Goal: Task Accomplishment & Management: Manage account settings

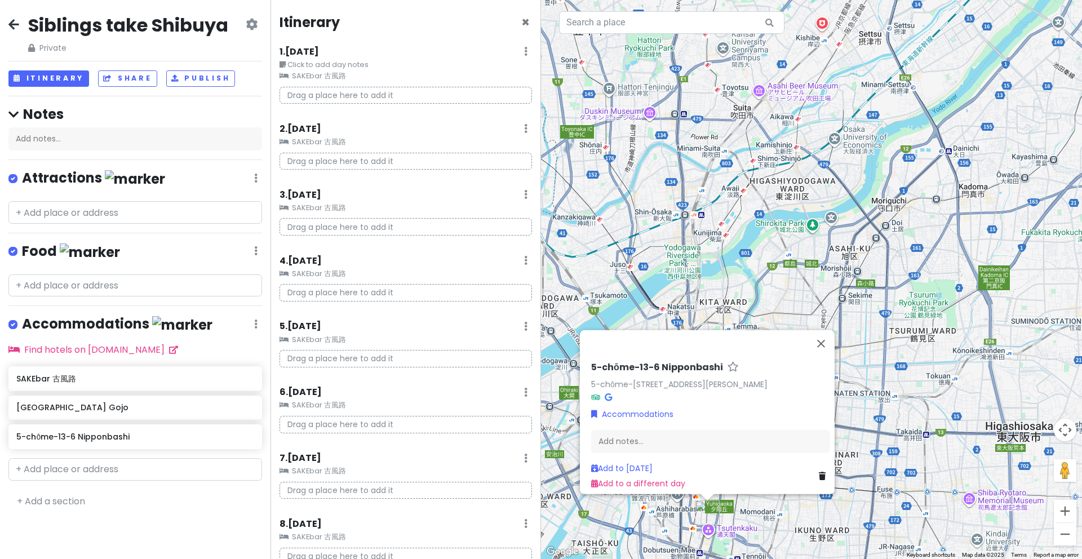
scroll to position [939, 0]
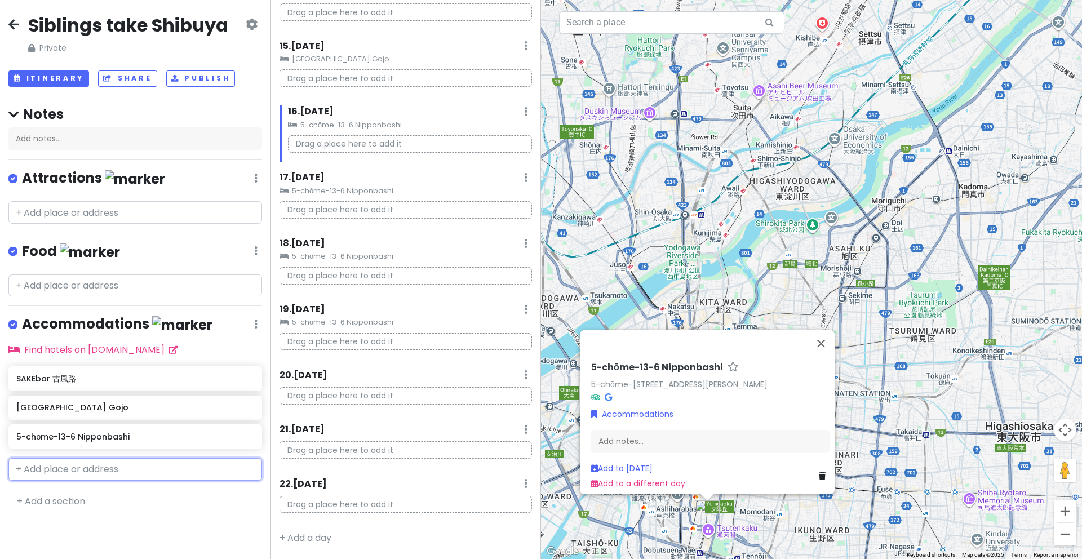
click at [59, 470] on input "text" at bounding box center [135, 469] width 254 height 23
paste input "4-chōme-13-21 Higashishinkoiwa [STREET_ADDRESS]"
type input "4-chōme-13-21 Higashishinkoiwa [STREET_ADDRESS]"
click at [92, 501] on div "Add ' 4-chōme-13-21 Higashishinkoiwa [STREET_ADDRESS] '" at bounding box center [135, 500] width 252 height 38
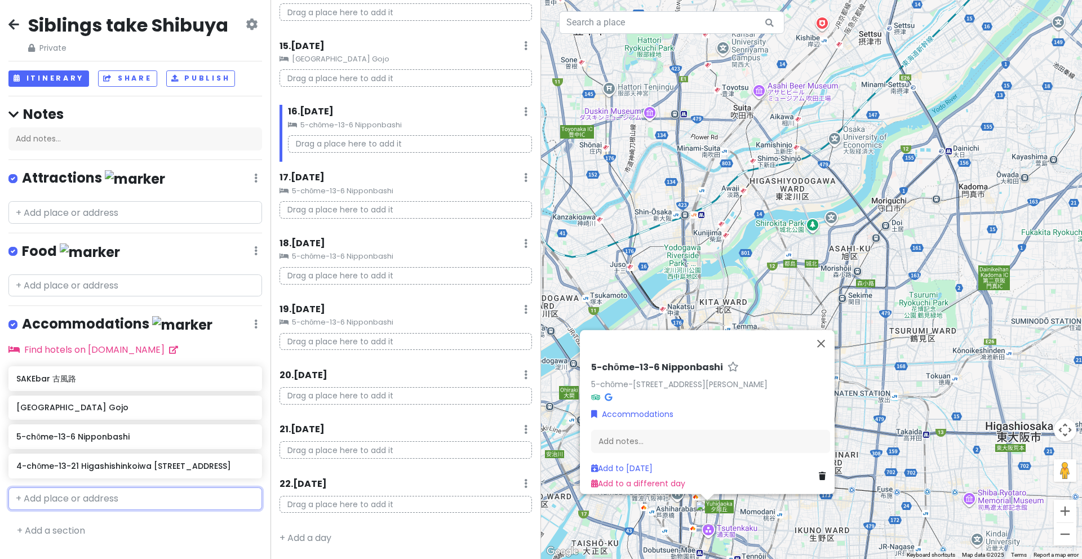
scroll to position [0, 0]
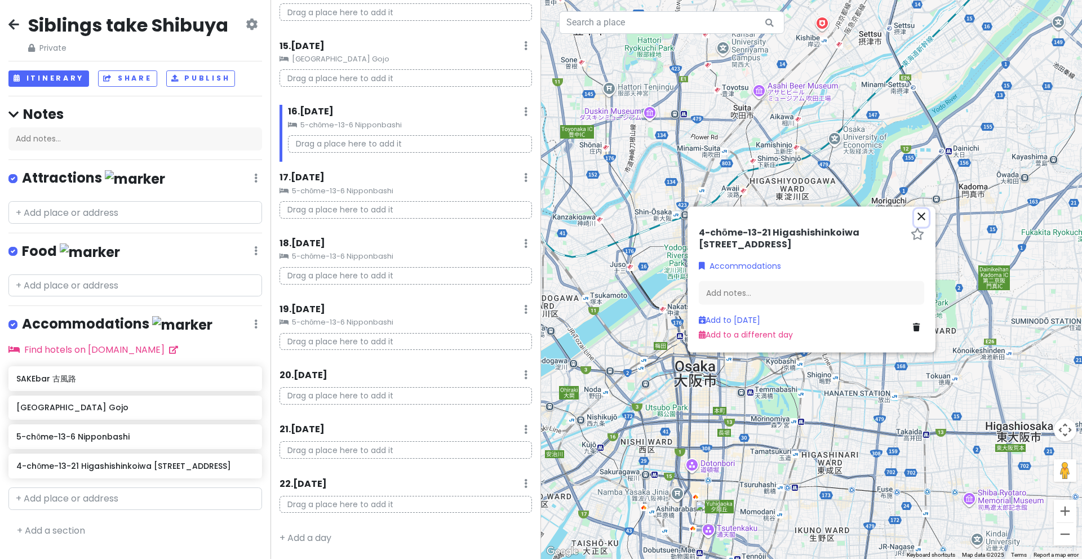
click at [918, 210] on icon "close" at bounding box center [921, 217] width 14 height 14
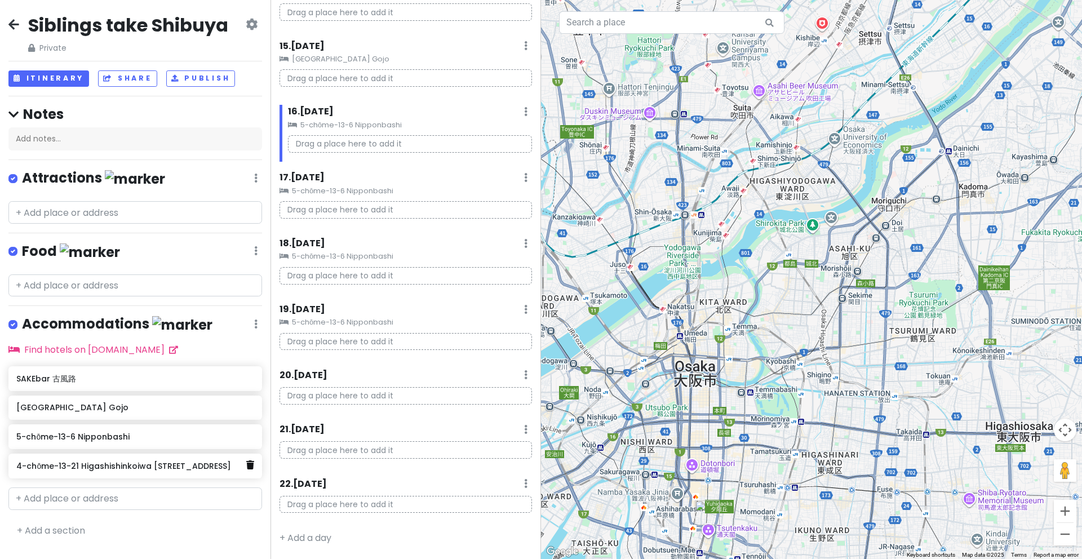
click at [250, 466] on icon at bounding box center [250, 464] width 8 height 9
click at [656, 30] on input "text" at bounding box center [671, 22] width 225 height 23
paste input "Yamabukicho"
type input "Yamabukicho"
click at [615, 28] on input "text" at bounding box center [671, 22] width 225 height 23
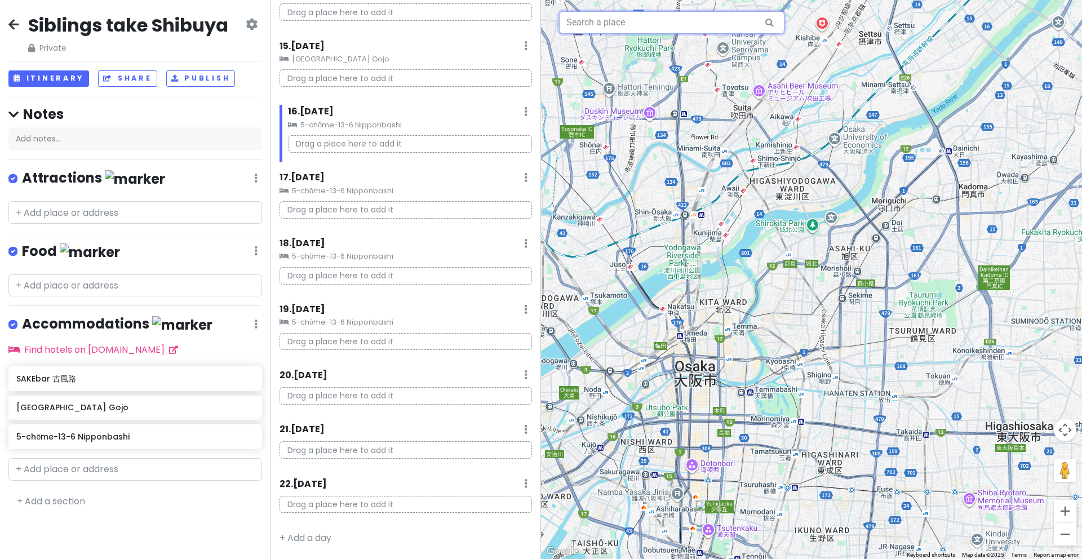
paste input "[STREET_ADDRESS] [GEOGRAPHIC_DATA]"
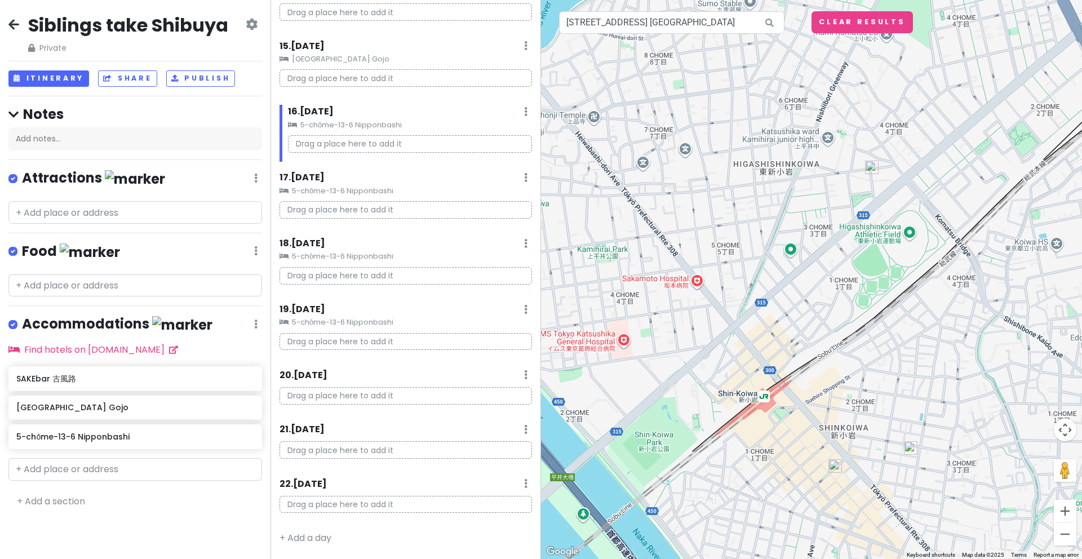
drag, startPoint x: 856, startPoint y: 312, endPoint x: 918, endPoint y: 350, distance: 72.9
click at [918, 350] on div at bounding box center [811, 279] width 541 height 559
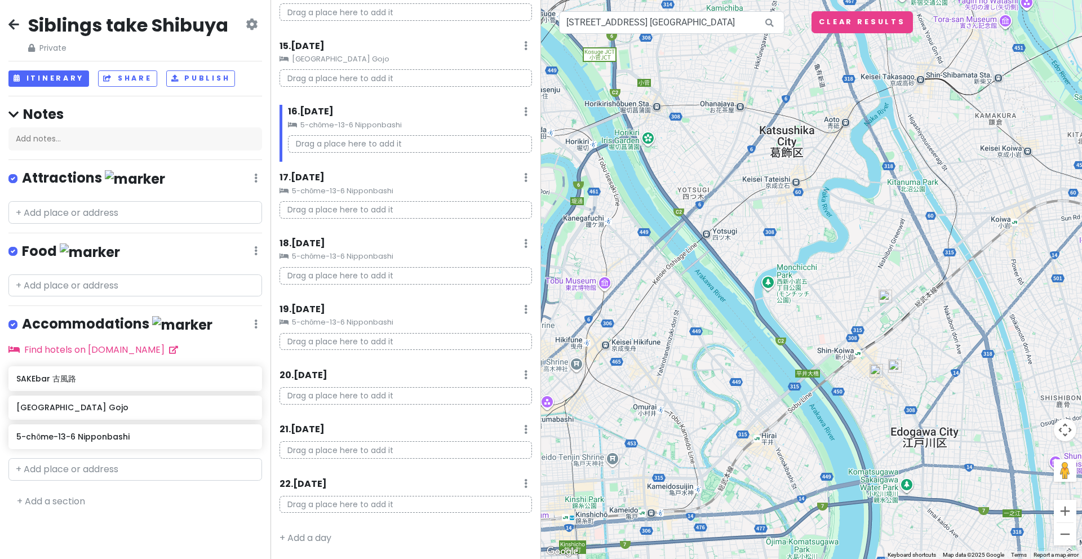
drag, startPoint x: 903, startPoint y: 319, endPoint x: 893, endPoint y: 334, distance: 17.4
click at [893, 334] on div at bounding box center [811, 279] width 541 height 559
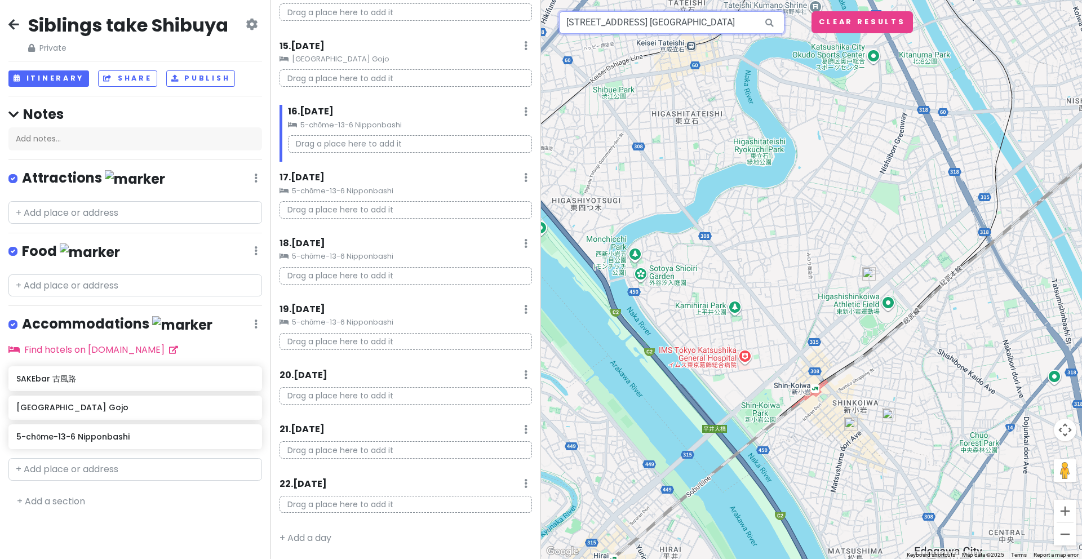
click at [711, 25] on input "[STREET_ADDRESS] [GEOGRAPHIC_DATA]" at bounding box center [671, 22] width 225 height 23
type input "[GEOGRAPHIC_DATA], [STREET_ADDRESS][PERSON_NAME] 新小岩宝マンション"
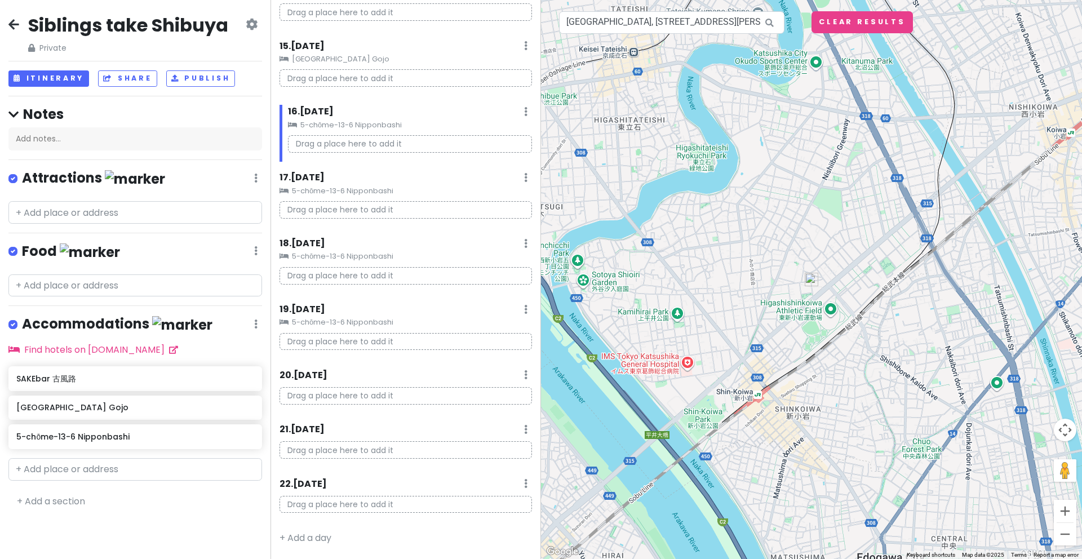
click at [815, 279] on img at bounding box center [812, 280] width 14 height 14
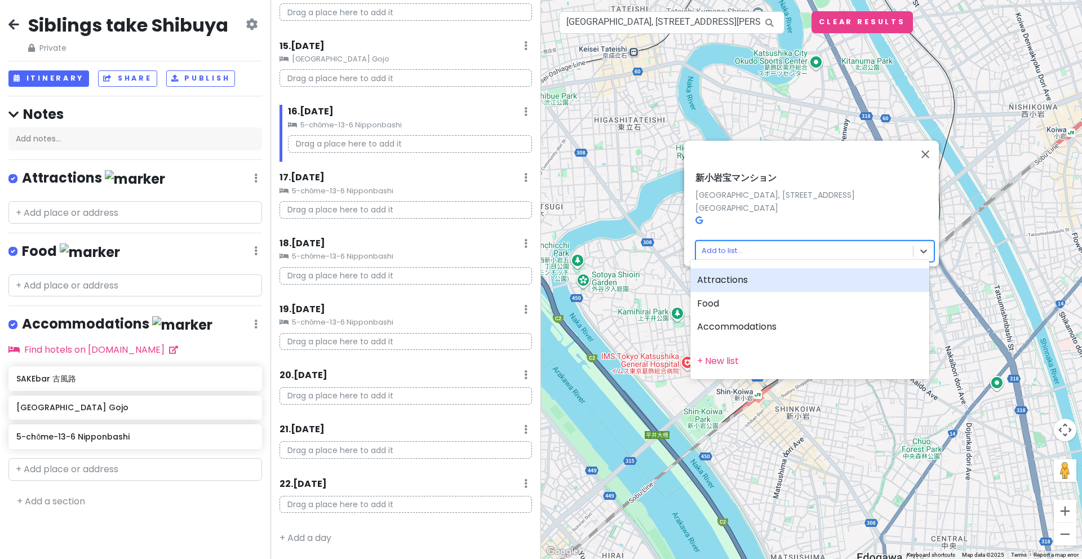
click at [705, 243] on body "Siblings take Shibuya Private Change Dates Make a Copy Delete Trip Go Pro ⚡️ Gi…" at bounding box center [541, 279] width 1082 height 559
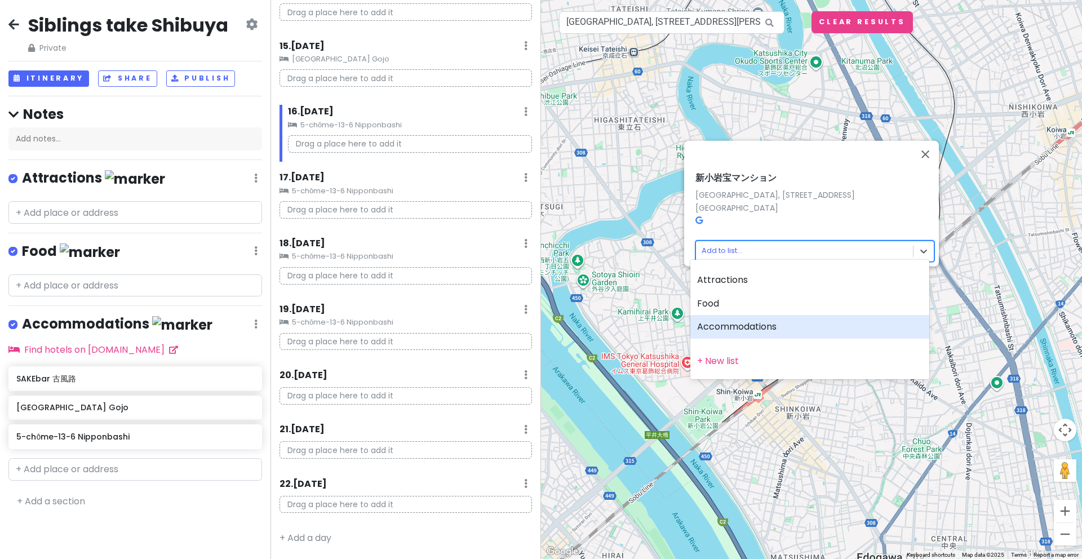
click at [736, 330] on div "Accommodations" at bounding box center [809, 327] width 239 height 24
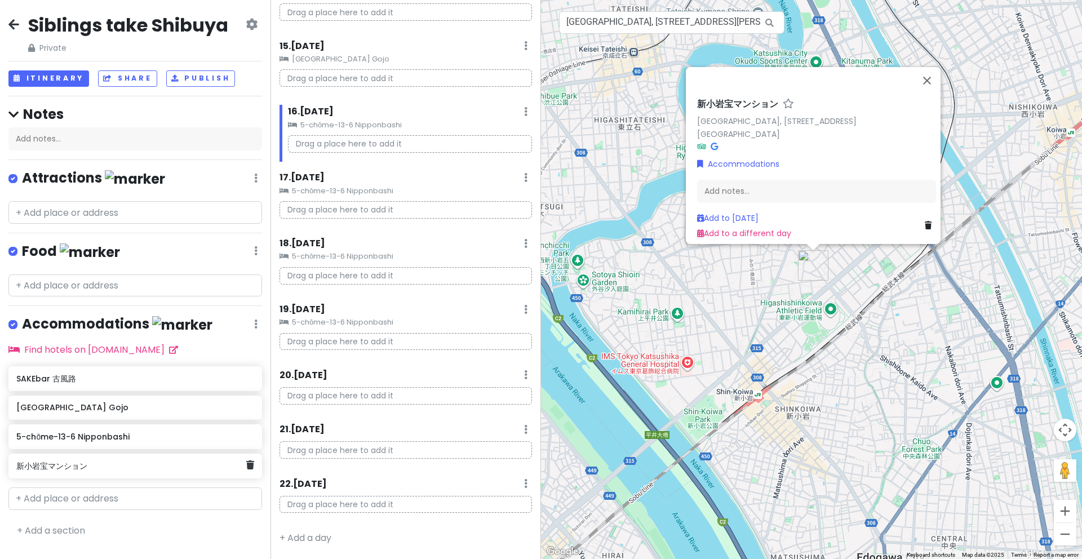
click at [109, 464] on h6 "新小岩宝マンション" at bounding box center [130, 466] width 229 height 10
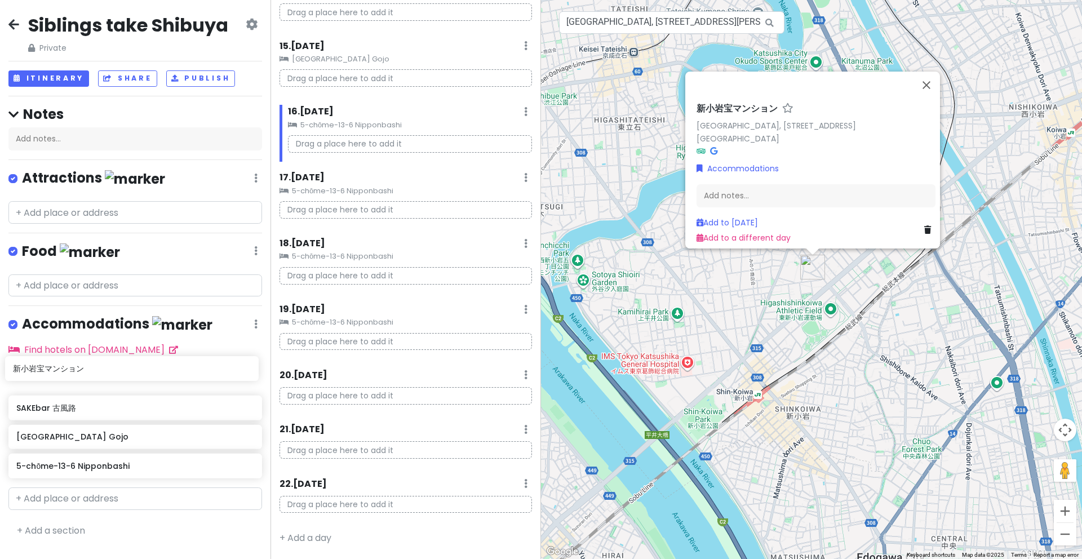
drag, startPoint x: 116, startPoint y: 464, endPoint x: 112, endPoint y: 375, distance: 89.6
click at [112, 375] on div "SAKEbar 古風路 [GEOGRAPHIC_DATA] Gojo 5-chōme-13-6 Nipponbashi 新小岩宝マンション" at bounding box center [135, 424] width 270 height 117
click at [251, 406] on icon at bounding box center [250, 406] width 8 height 9
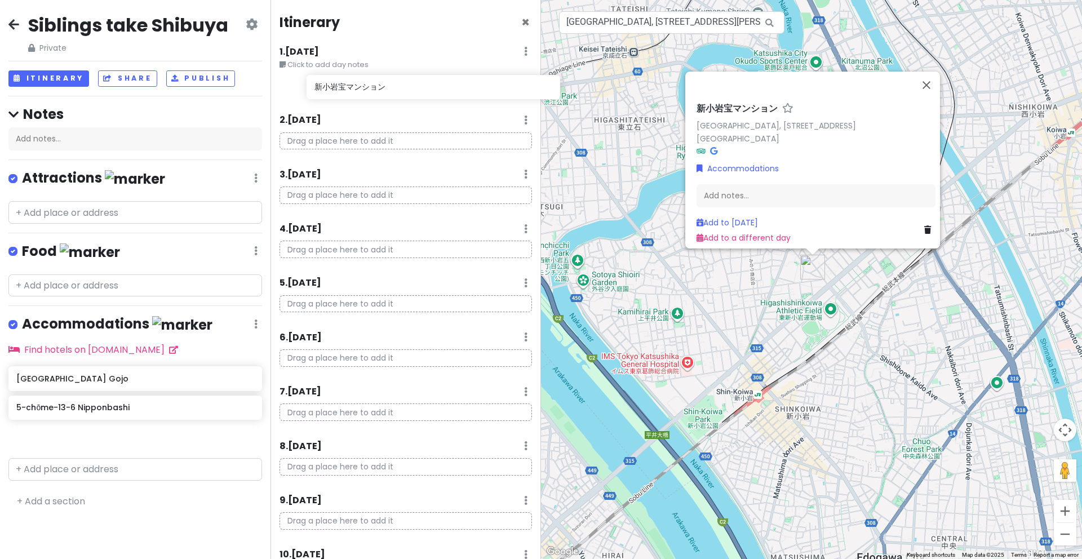
drag, startPoint x: 56, startPoint y: 379, endPoint x: 351, endPoint y: 91, distance: 412.4
click at [351, 91] on div "Siblings take Shibuya Private Change Dates Make a Copy Delete Trip Go Pro ⚡️ Gi…" at bounding box center [541, 279] width 1082 height 559
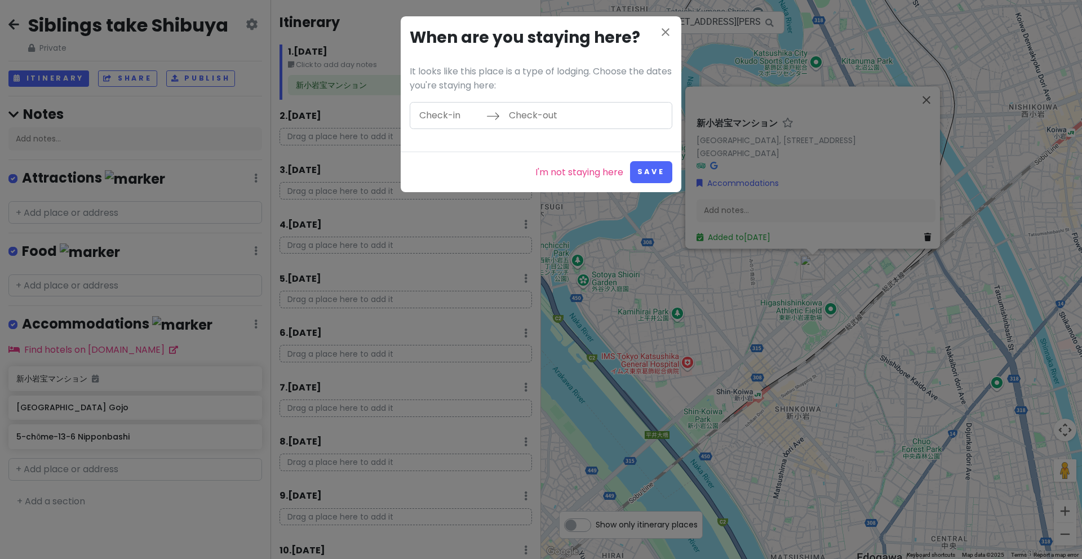
click at [445, 111] on input "Check-in" at bounding box center [449, 116] width 73 height 26
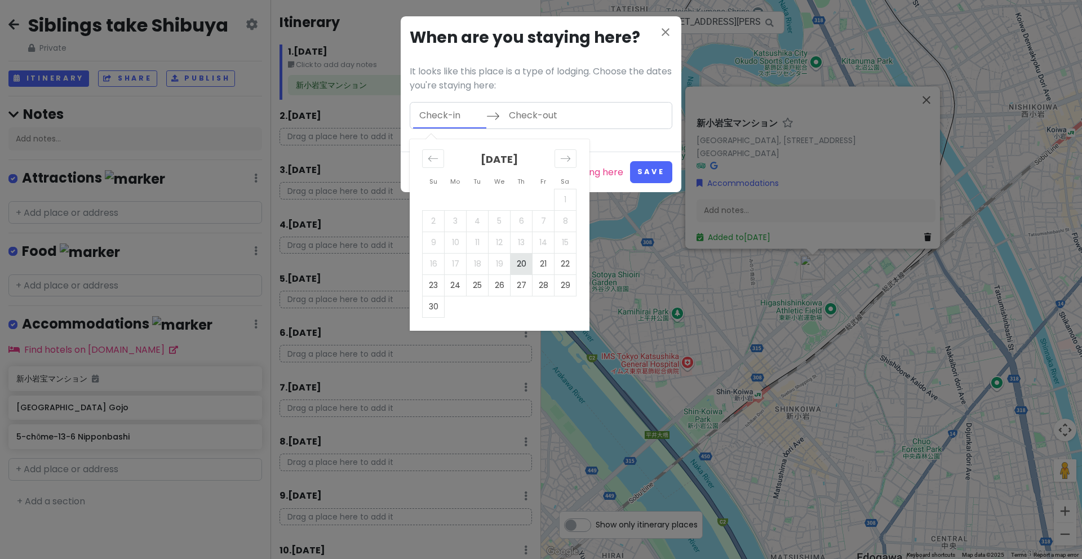
click at [524, 255] on td "20" at bounding box center [521, 263] width 22 height 21
type input "[DATE]"
click at [565, 163] on div "Move forward to switch to the next month." at bounding box center [565, 158] width 22 height 19
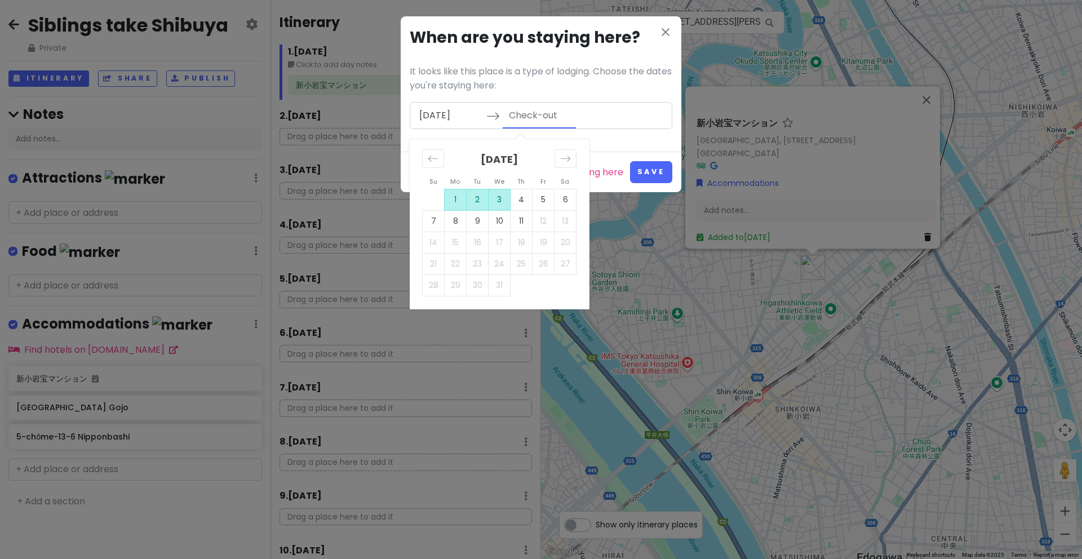
click at [500, 196] on td "3" at bounding box center [499, 199] width 22 height 21
type input "[DATE]"
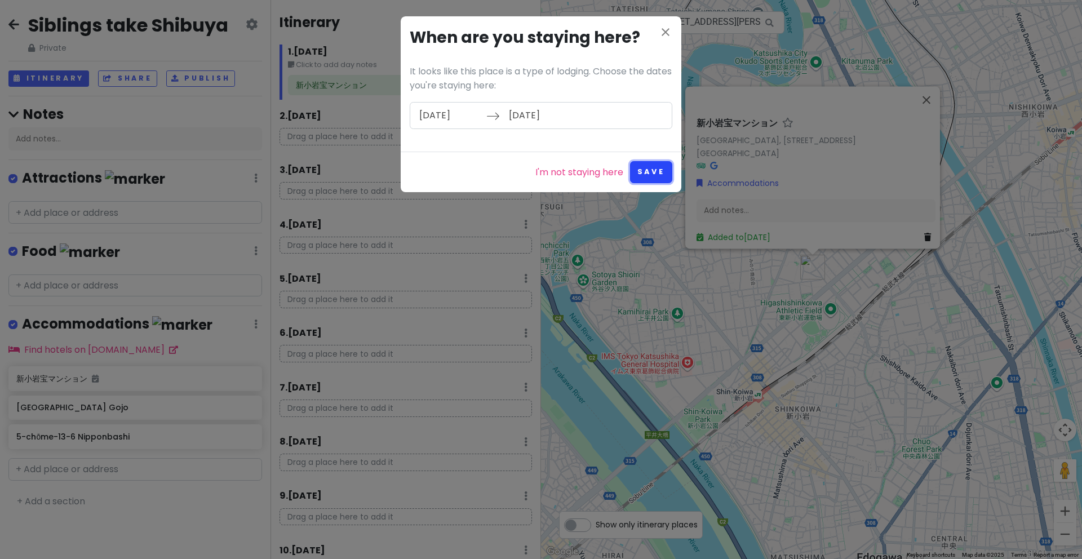
click at [644, 175] on button "Save" at bounding box center [651, 172] width 42 height 22
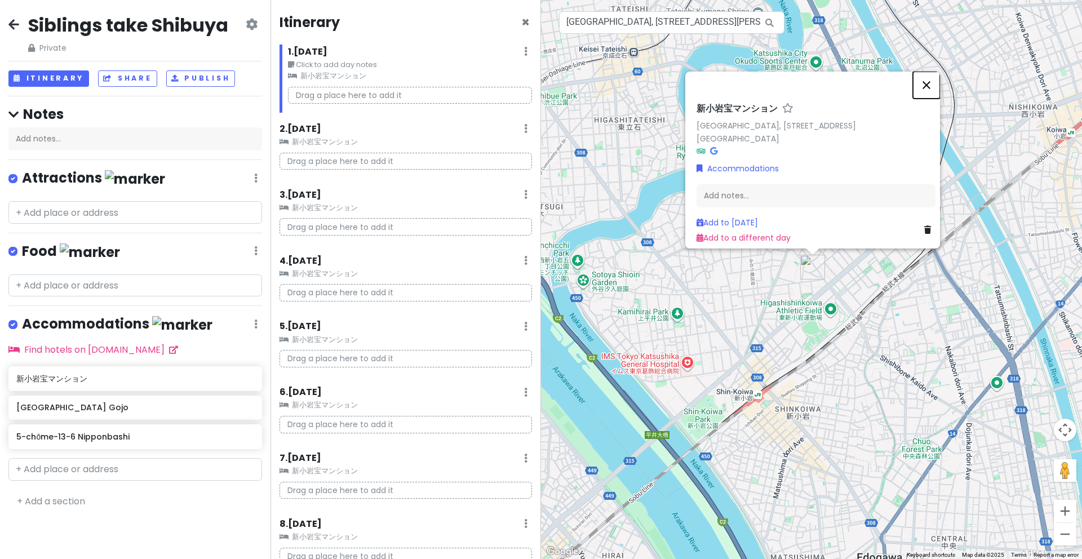
click at [932, 79] on button "Close" at bounding box center [926, 85] width 27 height 27
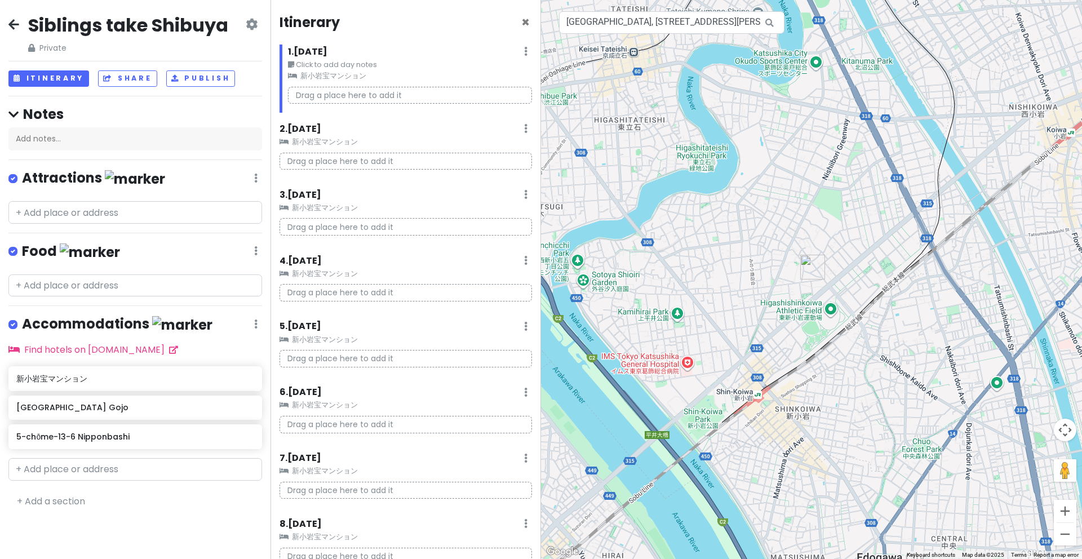
click at [353, 74] on small "新小岩宝マンション" at bounding box center [410, 75] width 244 height 11
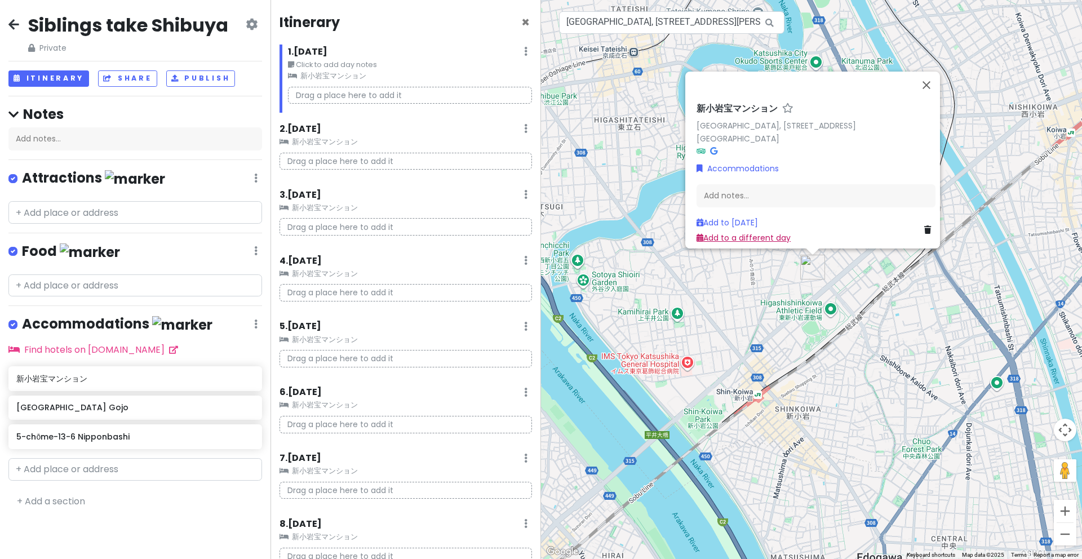
click at [763, 232] on link "Add to a different day" at bounding box center [743, 237] width 94 height 11
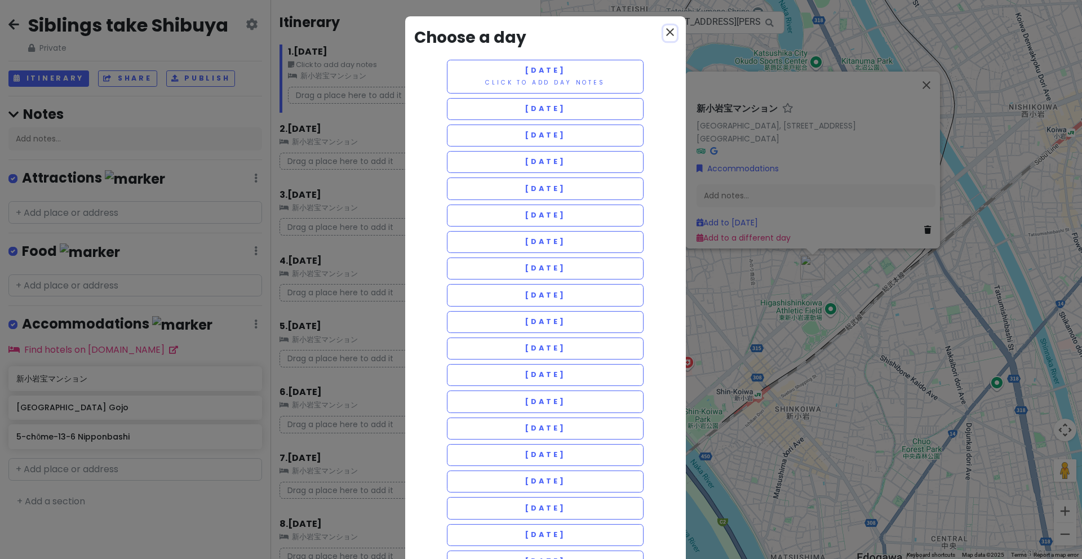
click at [663, 33] on icon "close" at bounding box center [670, 32] width 14 height 14
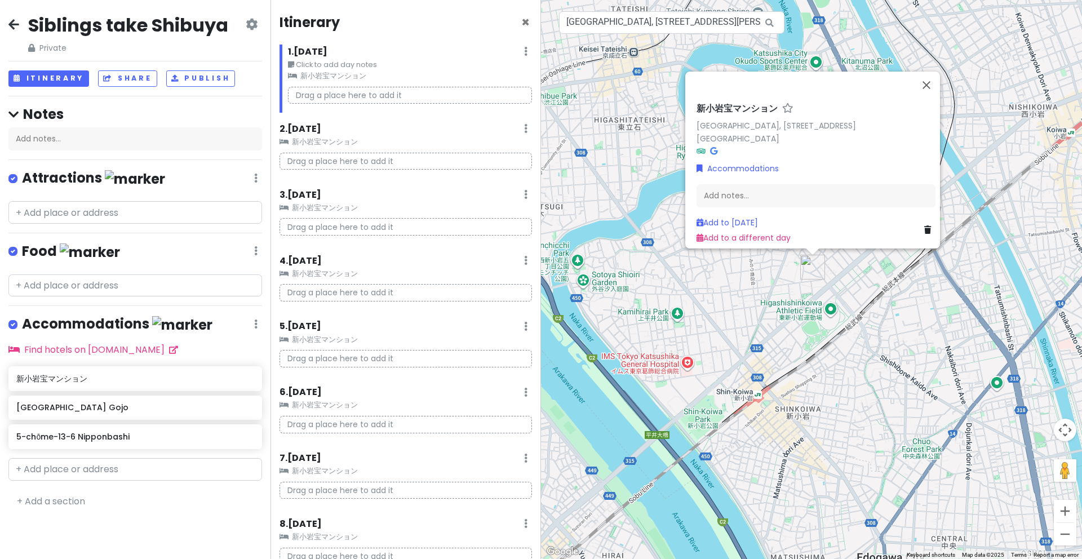
click at [524, 50] on icon at bounding box center [525, 51] width 3 height 9
click at [497, 115] on link "Clear Lodging" at bounding box center [492, 112] width 91 height 27
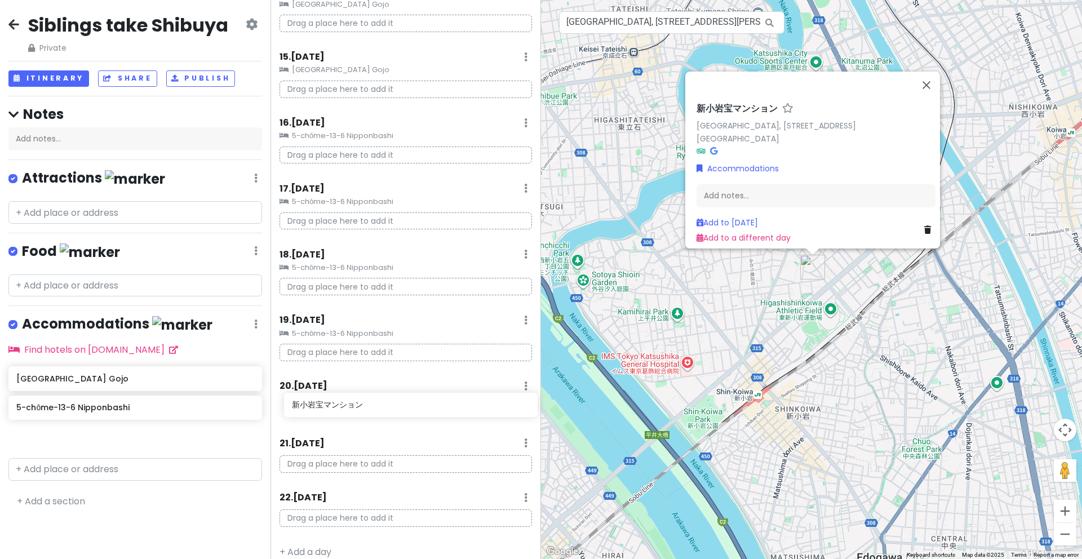
scroll to position [929, 0]
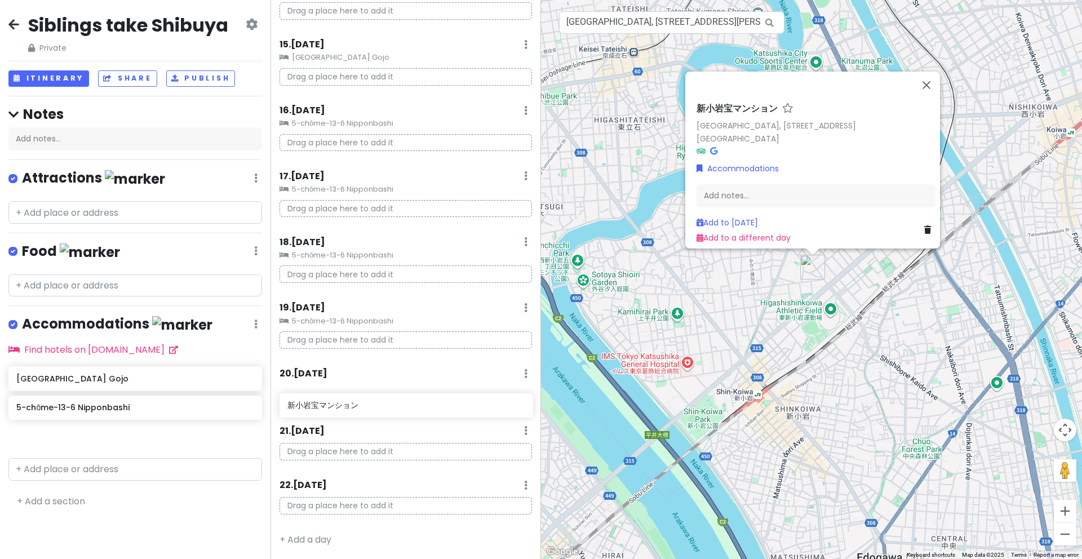
drag, startPoint x: 104, startPoint y: 381, endPoint x: 375, endPoint y: 411, distance: 272.6
click at [375, 411] on div "Siblings take Shibuya Private Change Dates Make a Copy Delete Trip Go Pro ⚡️ Gi…" at bounding box center [541, 279] width 1082 height 559
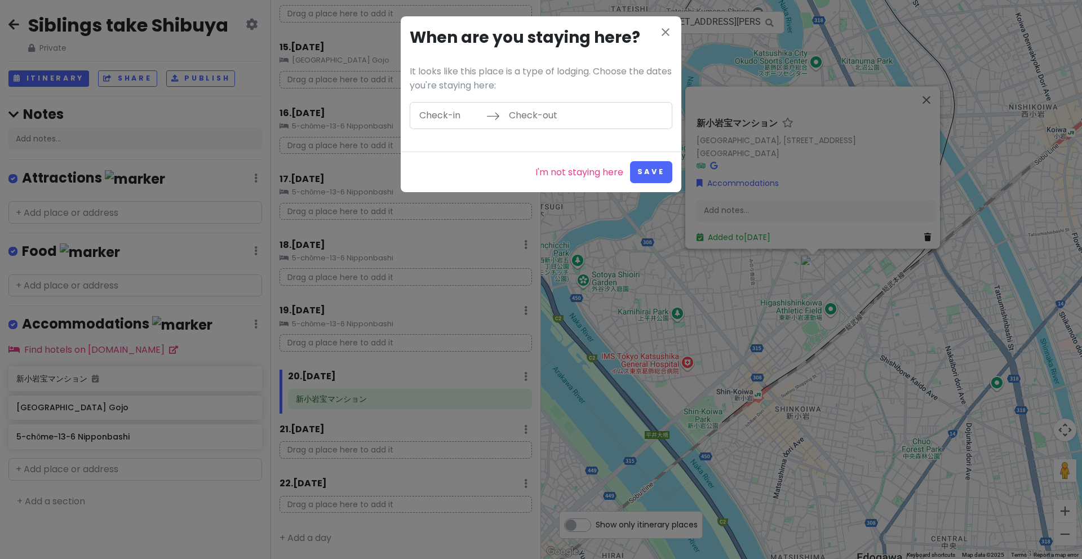
click at [464, 114] on input "Check-in" at bounding box center [449, 116] width 73 height 26
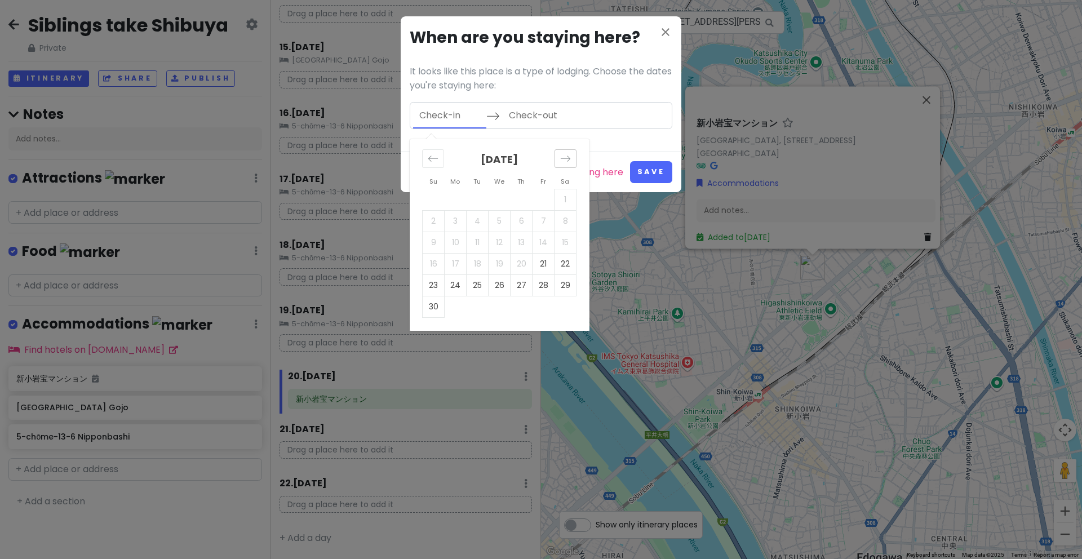
click at [568, 158] on icon "Move forward to switch to the next month." at bounding box center [566, 159] width 10 height 6
click at [472, 221] on td "9" at bounding box center [478, 220] width 22 height 21
type input "[DATE]"
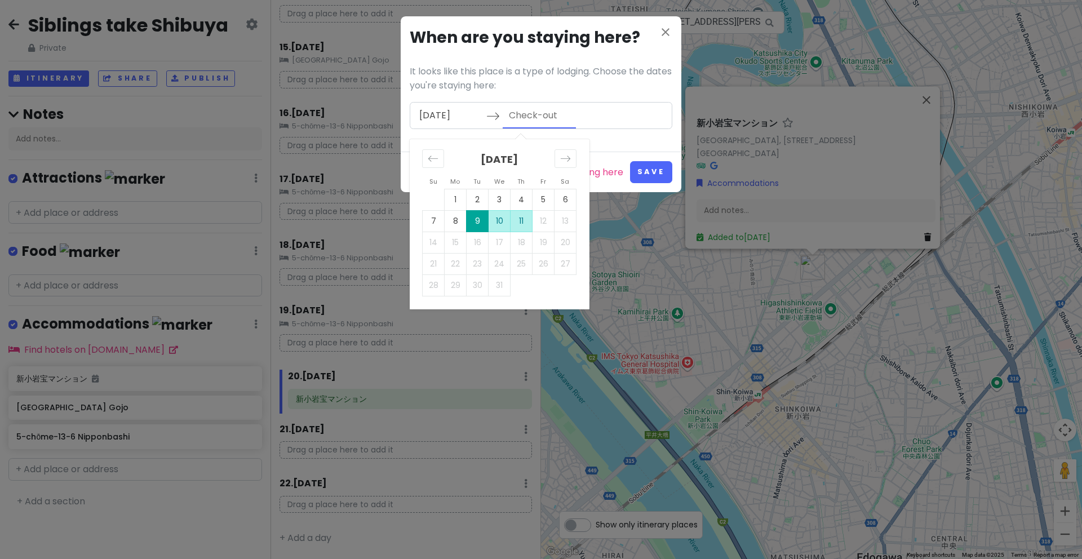
click at [519, 221] on td "11" at bounding box center [521, 220] width 22 height 21
type input "[DATE]"
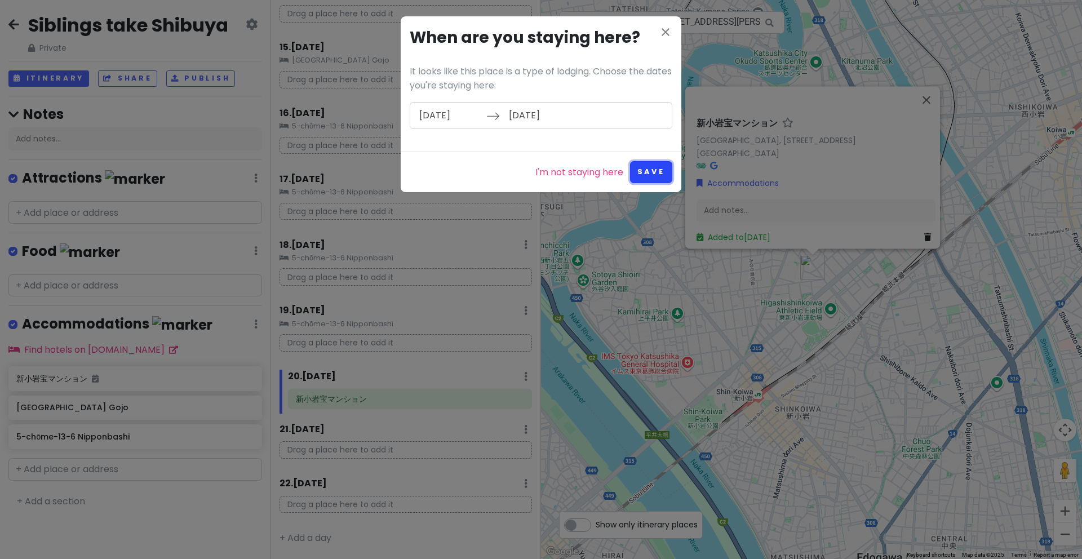
click at [658, 173] on button "Save" at bounding box center [651, 172] width 42 height 22
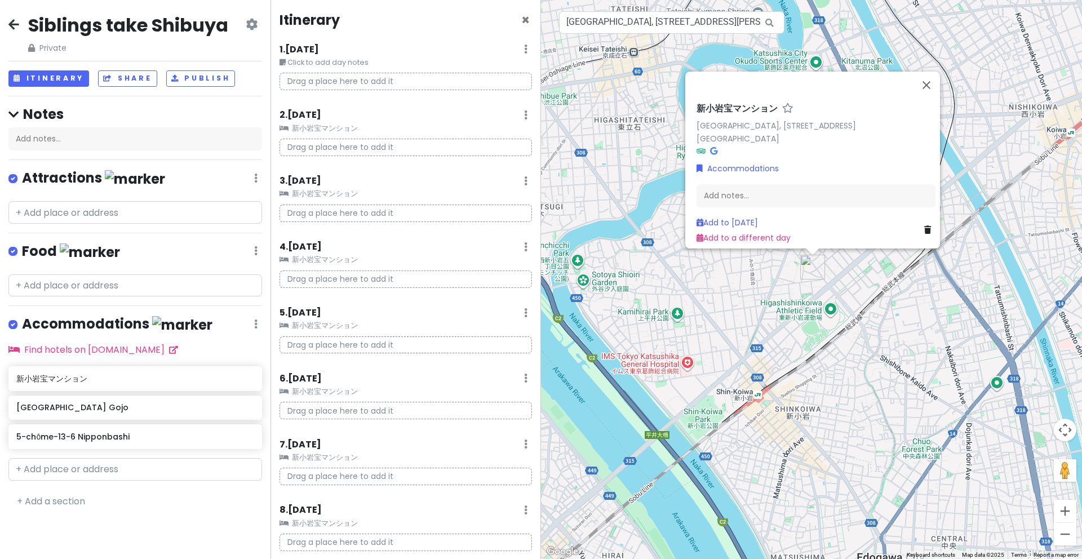
scroll to position [0, 0]
click at [693, 26] on input "[GEOGRAPHIC_DATA], [STREET_ADDRESS][PERSON_NAME] 新小岩宝マンション" at bounding box center [671, 22] width 225 height 23
paste input "[STREET_ADDRESS]"
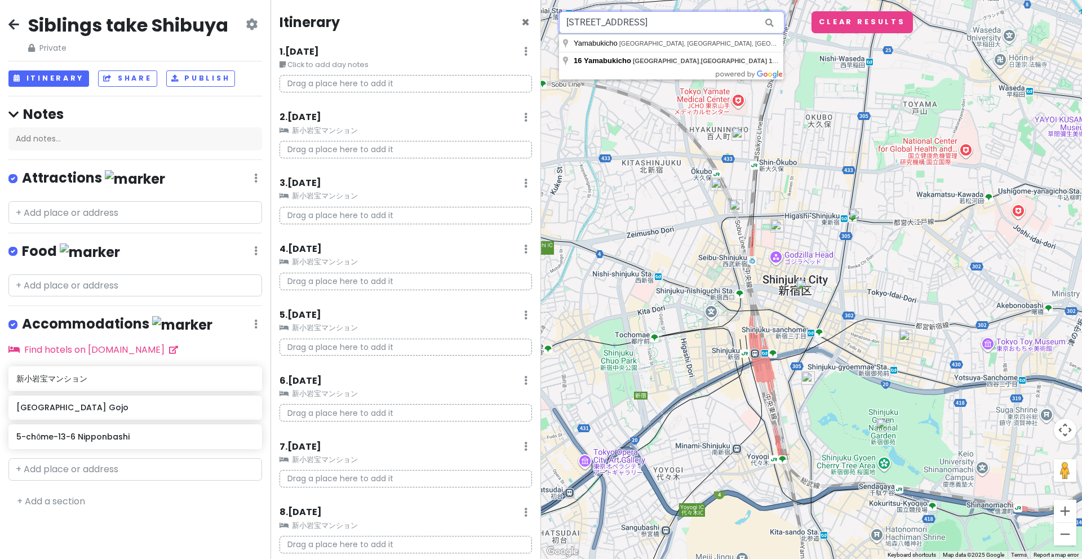
click at [685, 26] on input "[STREET_ADDRESS]" at bounding box center [671, 22] width 225 height 23
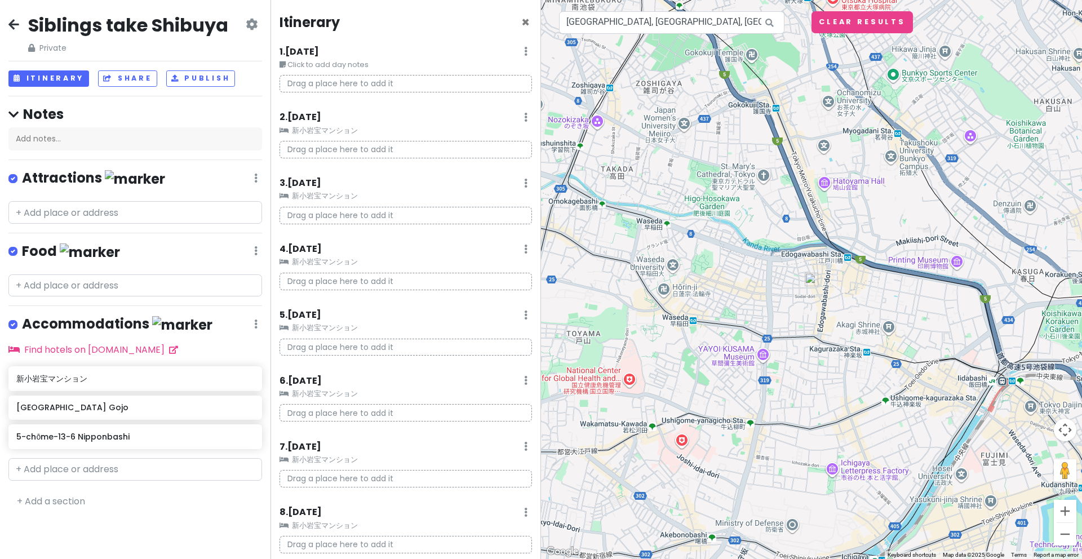
click at [812, 281] on img at bounding box center [812, 280] width 14 height 14
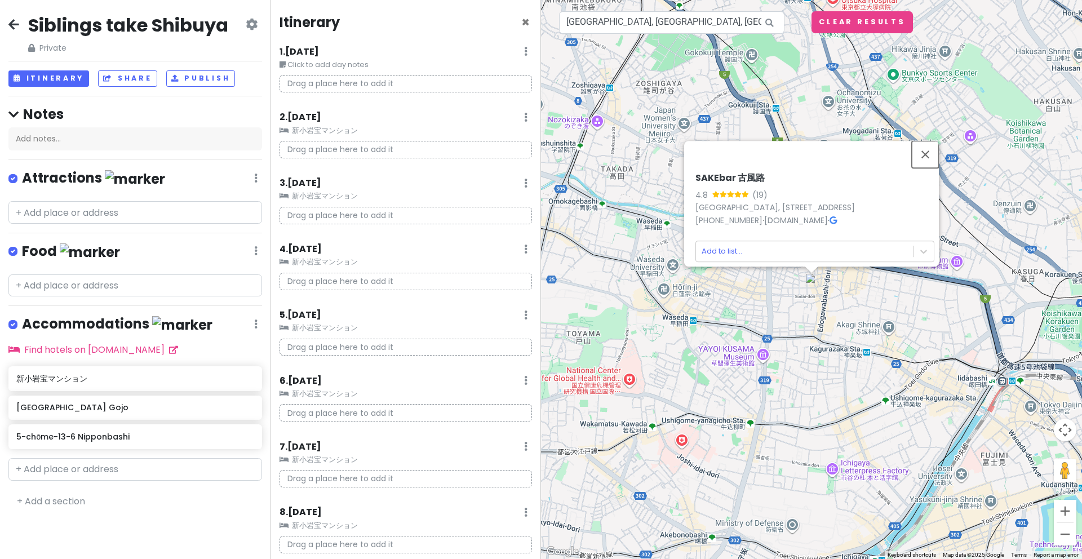
click at [935, 143] on button "Close" at bounding box center [925, 154] width 27 height 27
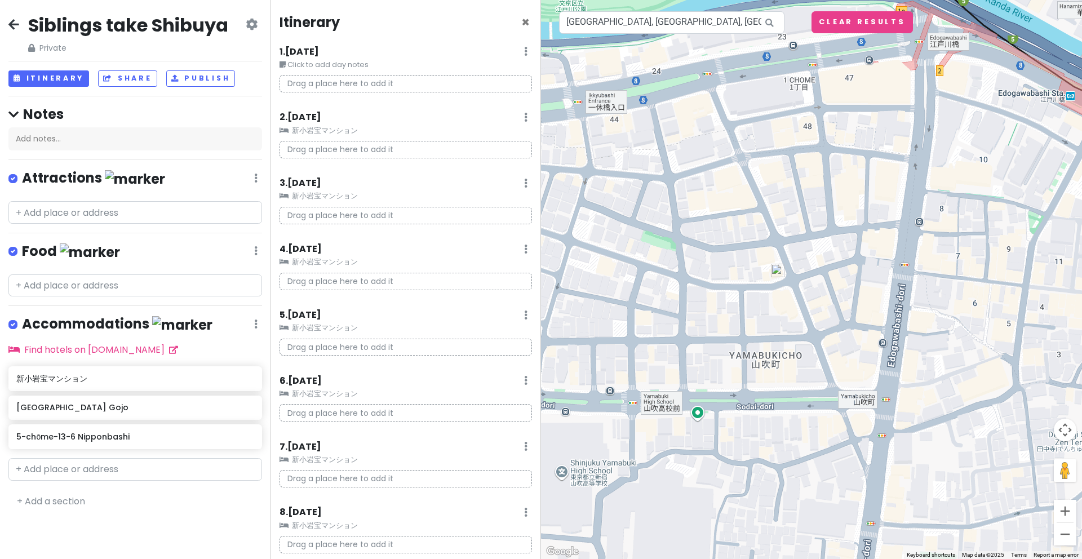
drag, startPoint x: 776, startPoint y: 236, endPoint x: 789, endPoint y: 292, distance: 57.4
click at [789, 292] on div at bounding box center [811, 279] width 541 height 559
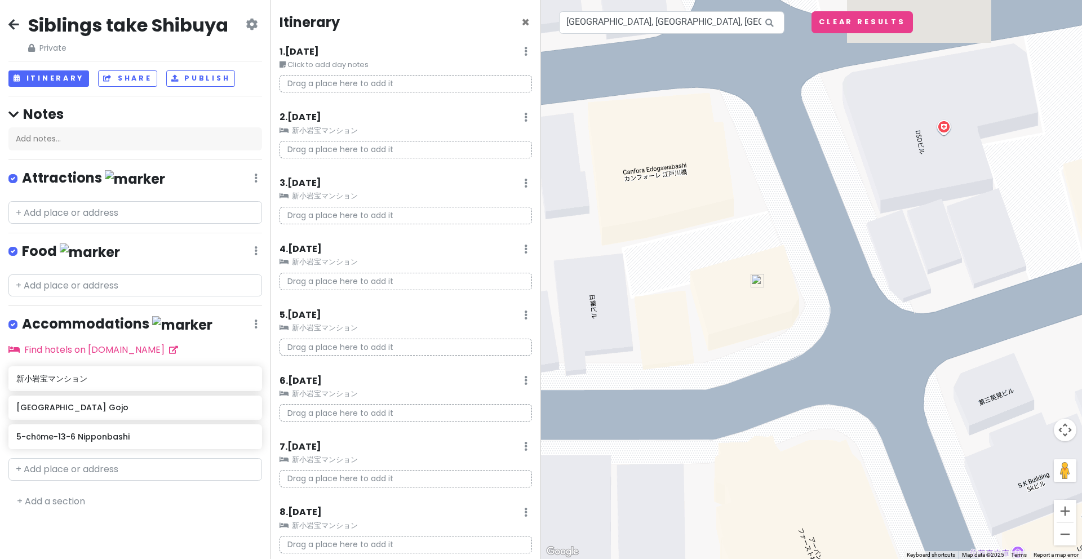
drag, startPoint x: 762, startPoint y: 250, endPoint x: 820, endPoint y: 388, distance: 149.4
click at [820, 388] on div at bounding box center [811, 279] width 541 height 559
click at [690, 185] on div at bounding box center [811, 279] width 541 height 559
click at [673, 167] on div at bounding box center [811, 279] width 541 height 559
click at [677, 170] on div at bounding box center [811, 279] width 541 height 559
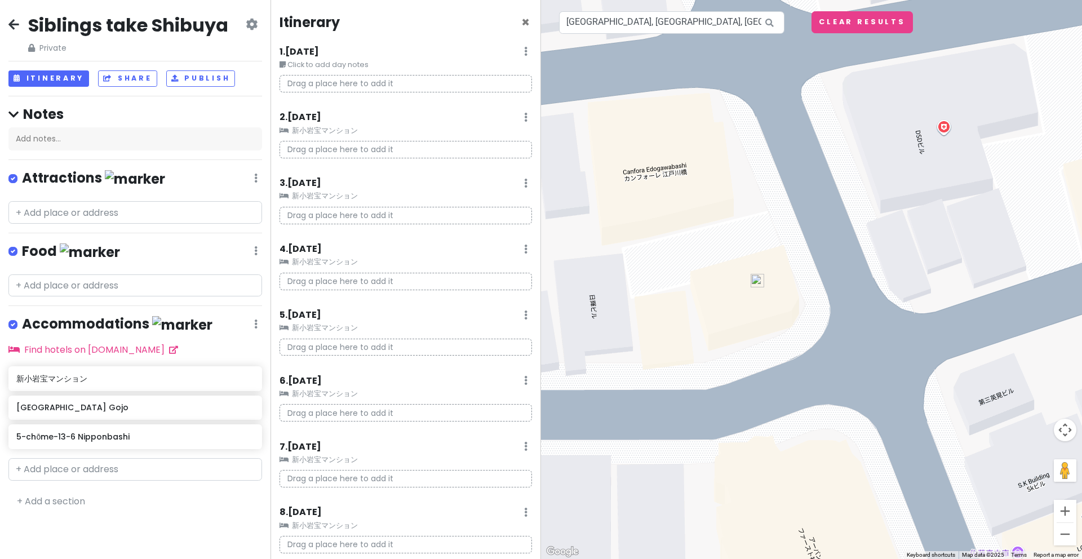
click at [677, 170] on div at bounding box center [811, 279] width 541 height 559
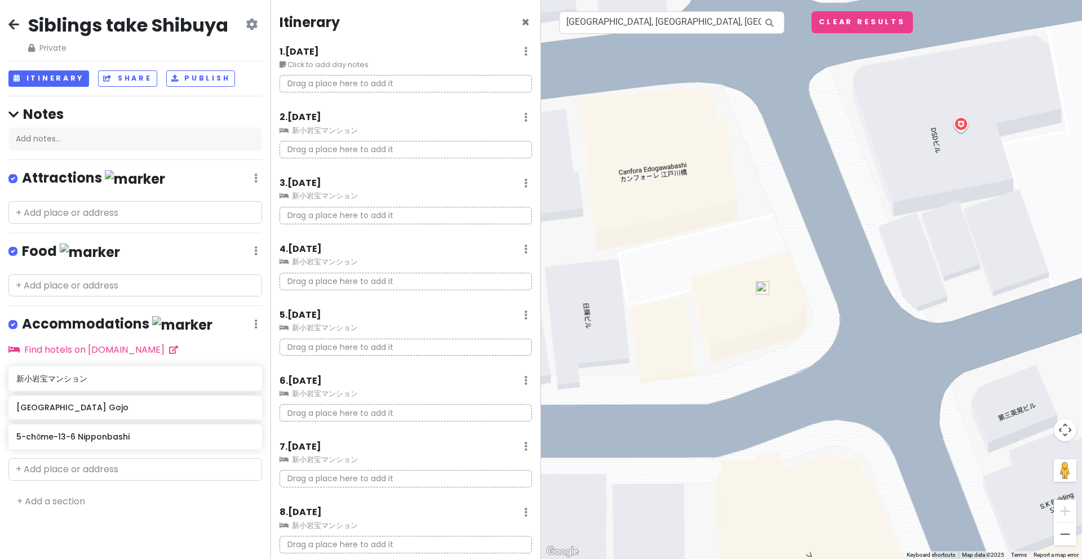
click at [677, 170] on div at bounding box center [811, 279] width 541 height 559
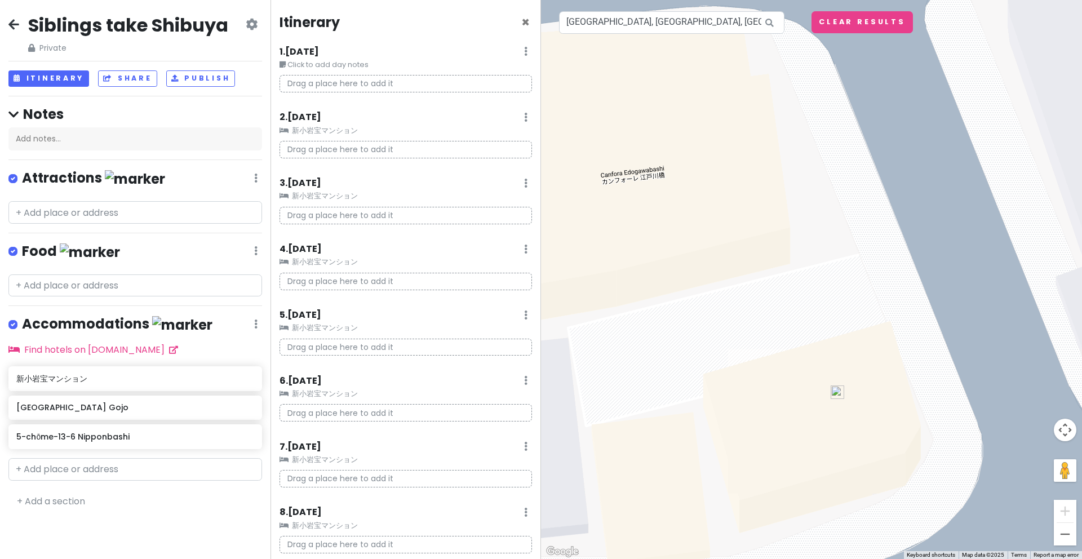
click at [667, 174] on div at bounding box center [811, 279] width 541 height 559
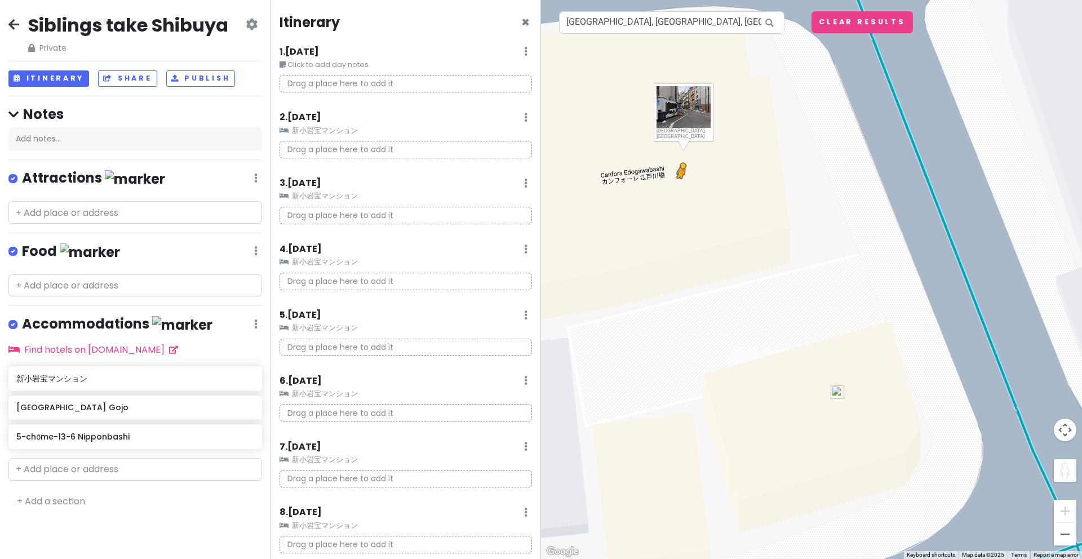
drag, startPoint x: 1064, startPoint y: 463, endPoint x: 681, endPoint y: 189, distance: 470.5
click at [681, 189] on div "To activate drag with keyboard, press Alt + Enter. Once in keyboard drag state,…" at bounding box center [811, 279] width 541 height 559
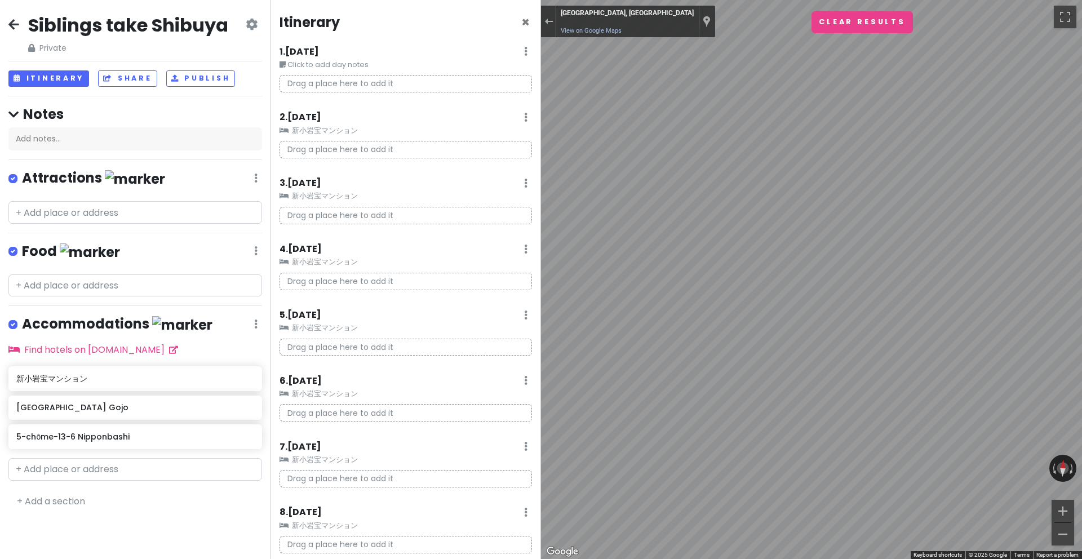
click at [526, 370] on div "Siblings take Shibuya Private Change Dates Make a Copy Delete Trip Go Pro ⚡️ Gi…" at bounding box center [541, 279] width 1082 height 559
click at [869, 24] on button "Clear Results" at bounding box center [861, 22] width 101 height 22
click at [544, 28] on button "Exit the Street View" at bounding box center [548, 21] width 15 height 15
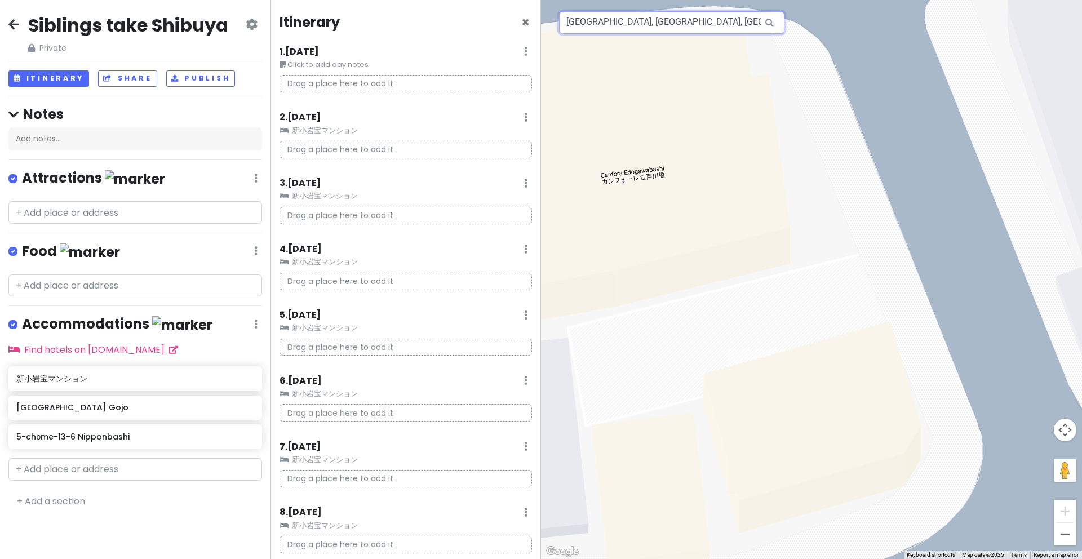
click at [697, 25] on input "[GEOGRAPHIC_DATA], [GEOGRAPHIC_DATA], [GEOGRAPHIC_DATA], [GEOGRAPHIC_DATA], ３６０…" at bounding box center [671, 22] width 225 height 23
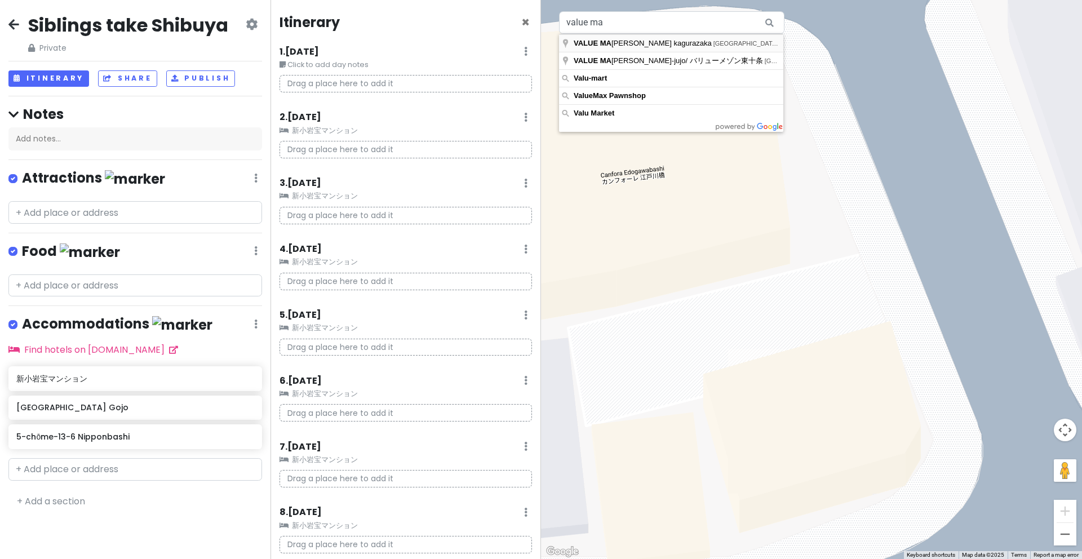
type input "[GEOGRAPHIC_DATA], [GEOGRAPHIC_DATA], [GEOGRAPHIC_DATA], [GEOGRAPHIC_DATA], 360…"
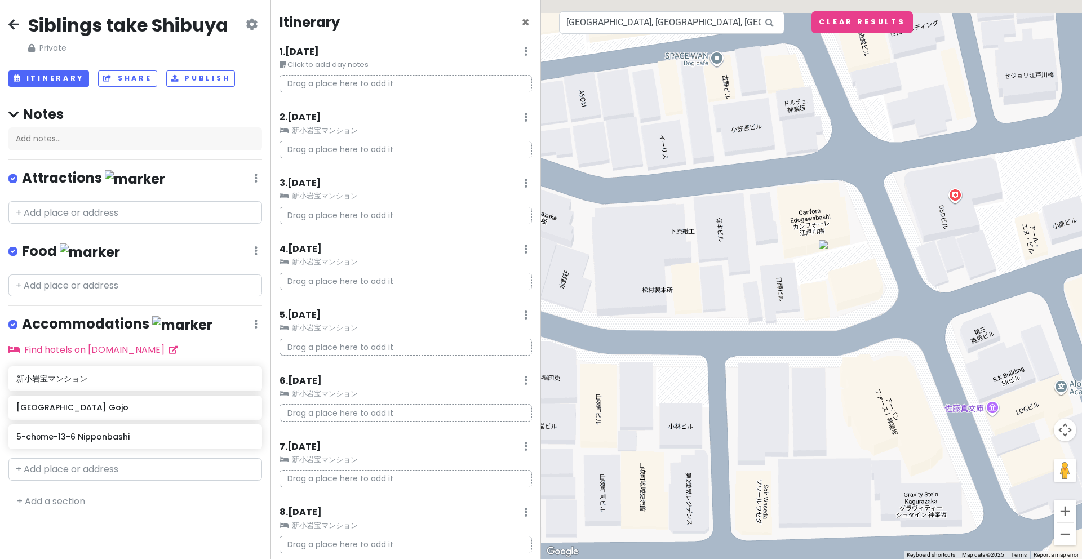
drag, startPoint x: 838, startPoint y: 166, endPoint x: 833, endPoint y: 401, distance: 235.6
click at [833, 401] on div "Loading..." at bounding box center [811, 279] width 541 height 559
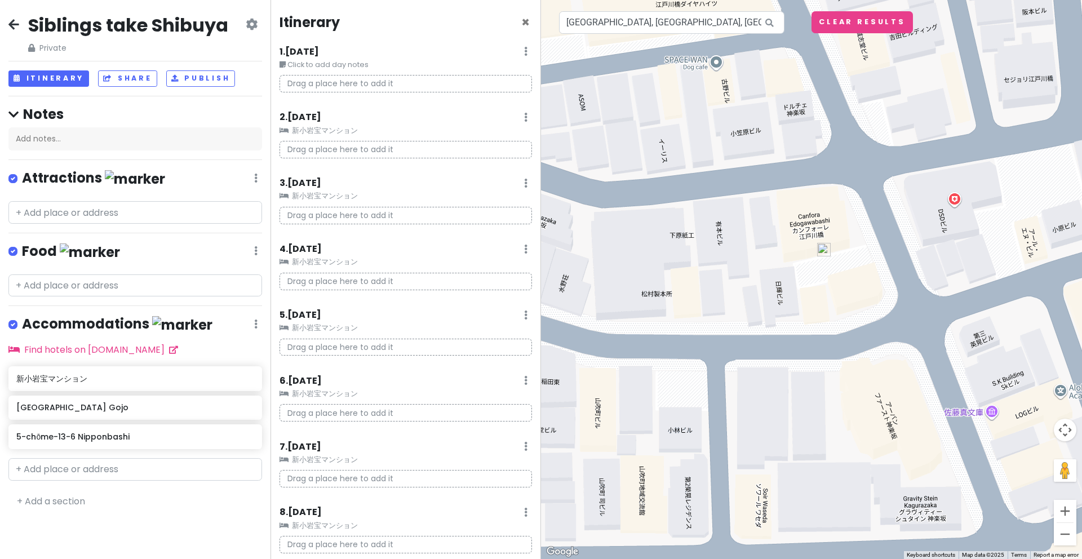
click at [821, 248] on img at bounding box center [824, 250] width 14 height 14
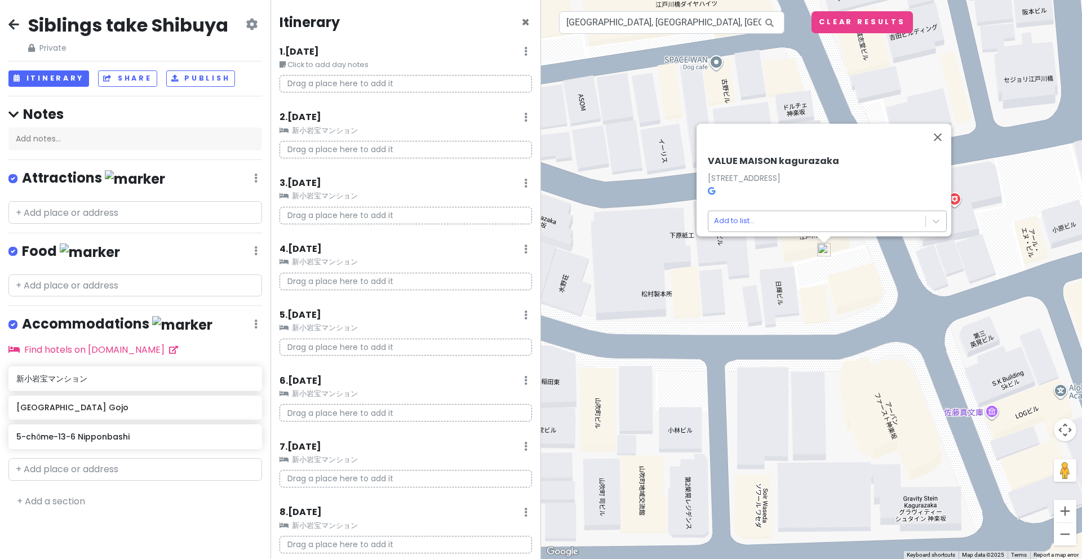
click at [733, 214] on body "Siblings take Shibuya Private Change Dates Make a Copy Delete Trip Go Pro ⚡️ Gi…" at bounding box center [541, 279] width 1082 height 559
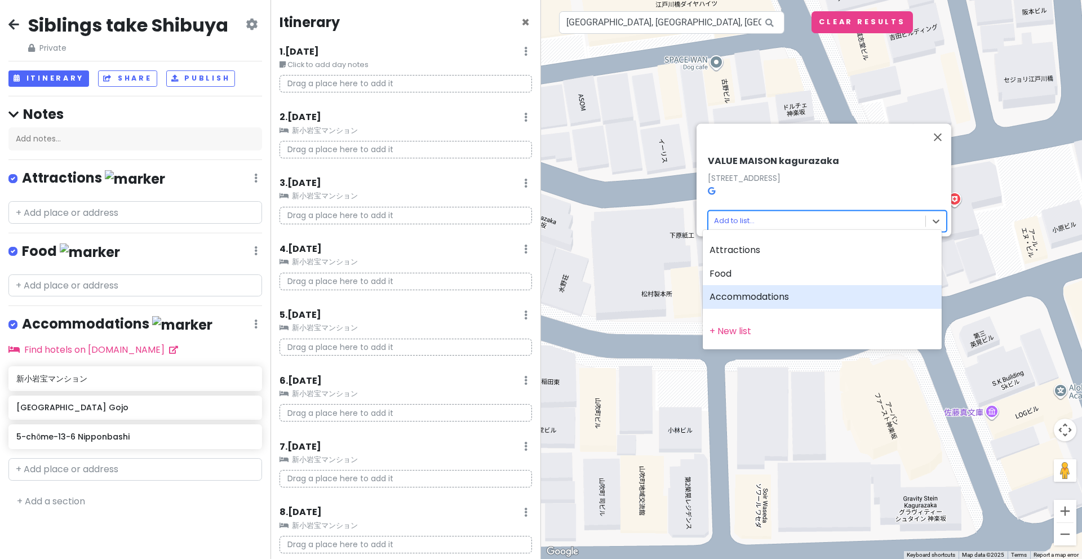
click at [755, 302] on div "Accommodations" at bounding box center [822, 297] width 239 height 24
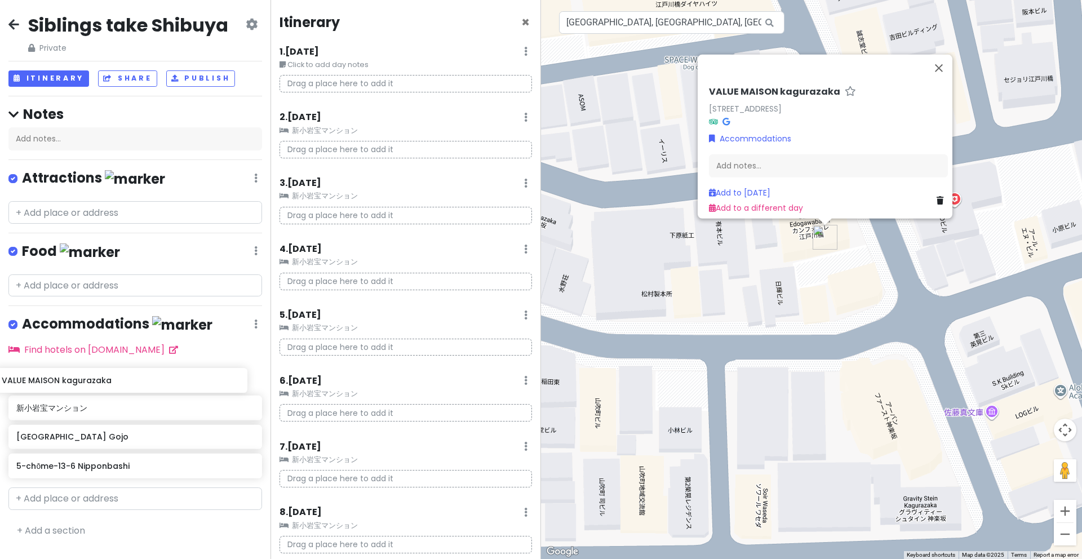
drag, startPoint x: 90, startPoint y: 469, endPoint x: 75, endPoint y: 384, distance: 86.4
click at [75, 384] on div "新小岩宝マンション [GEOGRAPHIC_DATA] Gojo 5-chōme-13-6 Nipponbashi VALUE MAISON kaguraza…" at bounding box center [135, 424] width 270 height 117
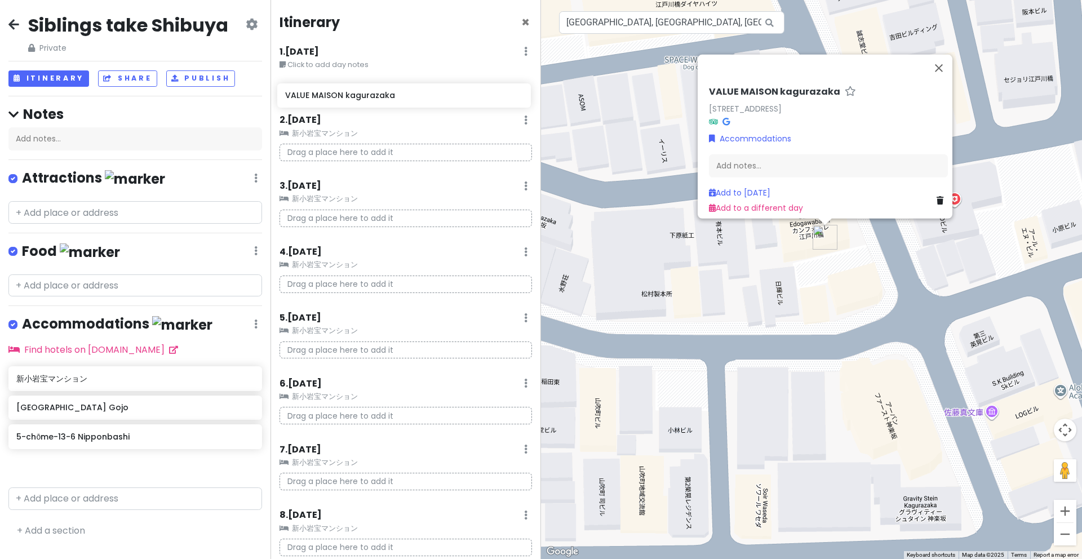
drag, startPoint x: 66, startPoint y: 378, endPoint x: 332, endPoint y: 91, distance: 391.5
click at [332, 91] on div "Siblings take Shibuya Private Change Dates Make a Copy Delete Trip Go Pro ⚡️ Gi…" at bounding box center [541, 279] width 1082 height 559
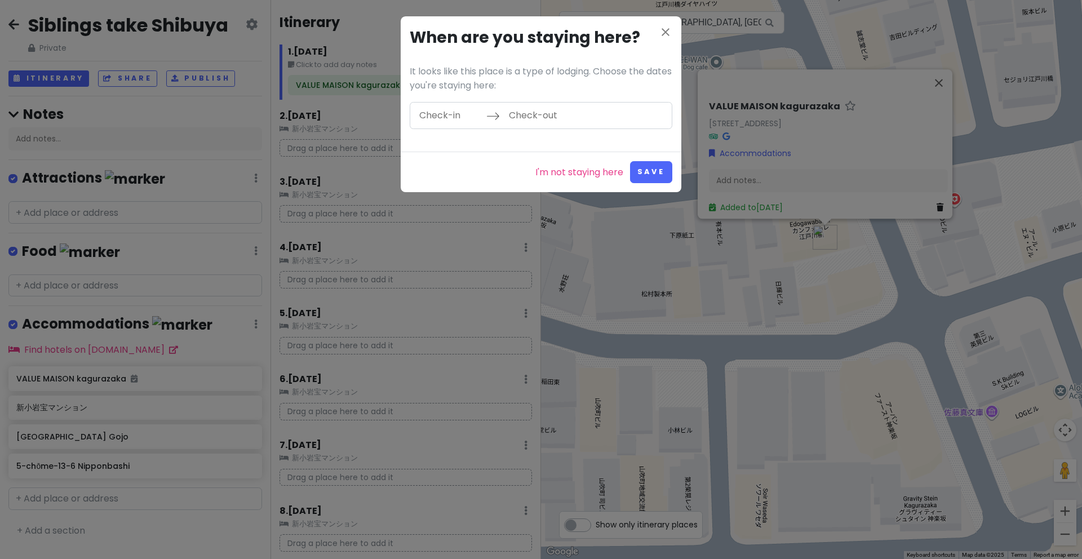
click at [452, 116] on input "Check-in" at bounding box center [449, 116] width 73 height 26
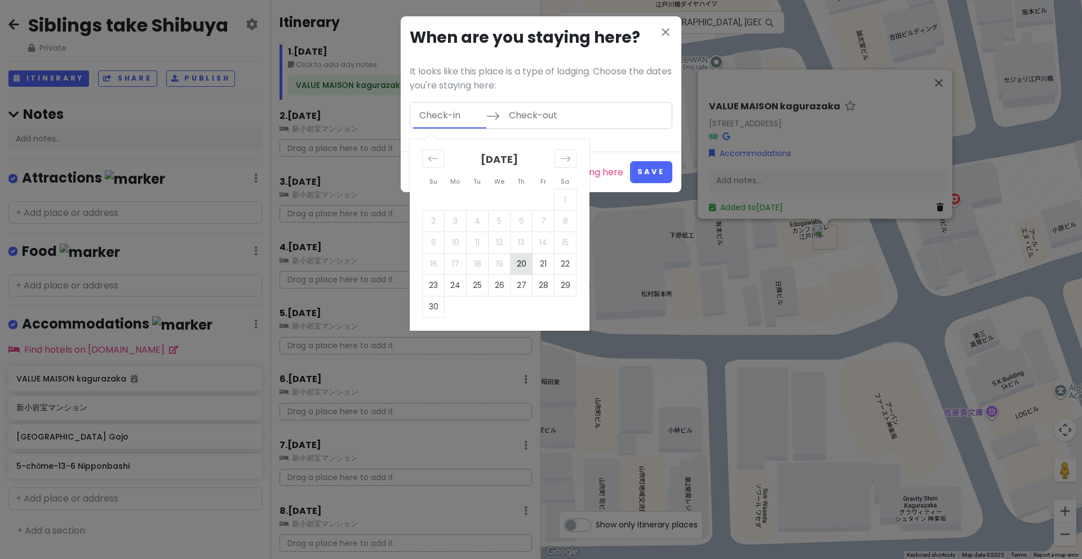
click at [518, 261] on td "20" at bounding box center [521, 263] width 22 height 21
type input "[DATE]"
click at [563, 162] on icon "Move forward to switch to the next month." at bounding box center [565, 158] width 11 height 11
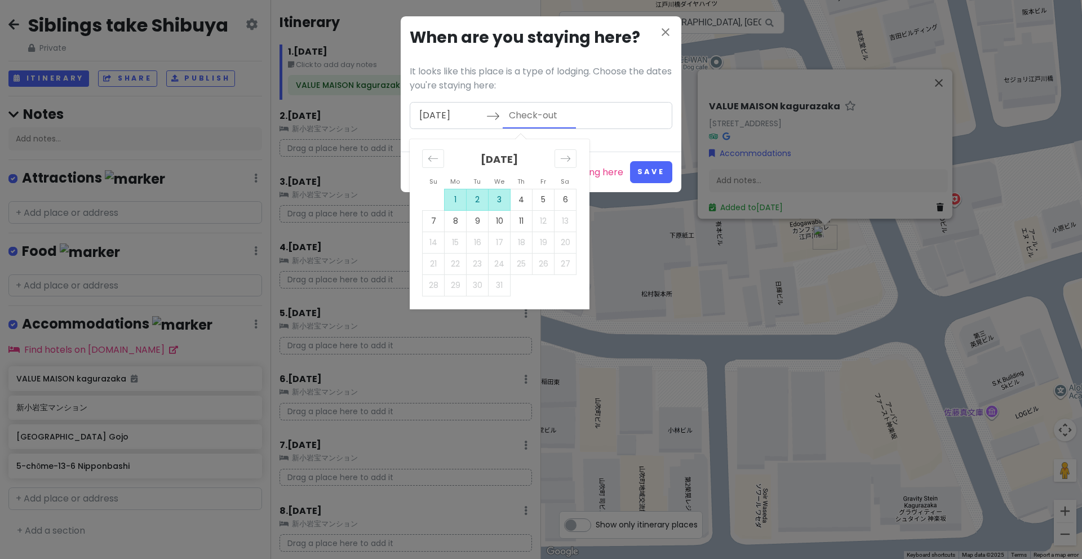
click at [497, 204] on td "3" at bounding box center [499, 199] width 22 height 21
type input "[DATE]"
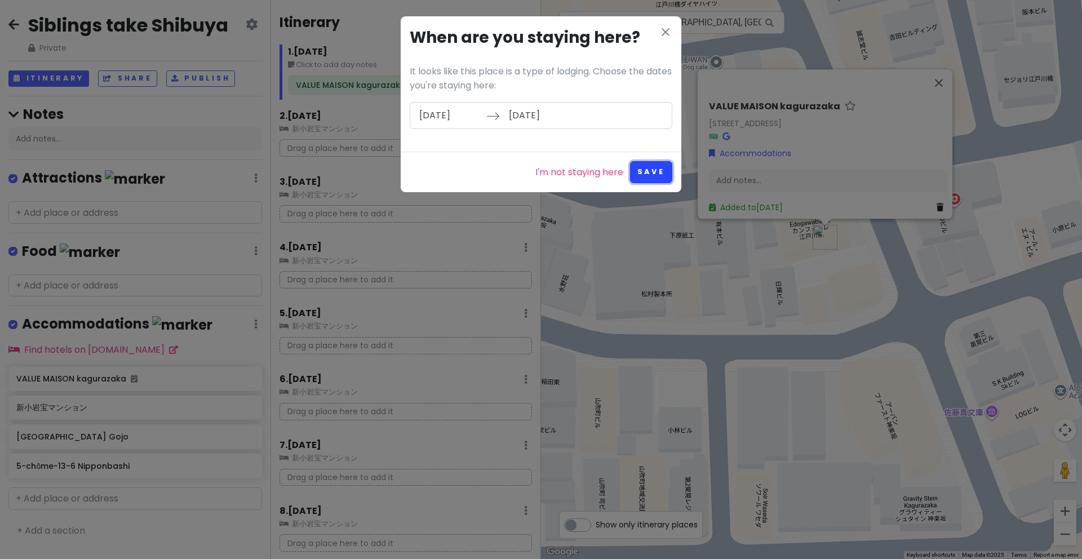
click at [653, 175] on button "Save" at bounding box center [651, 172] width 42 height 22
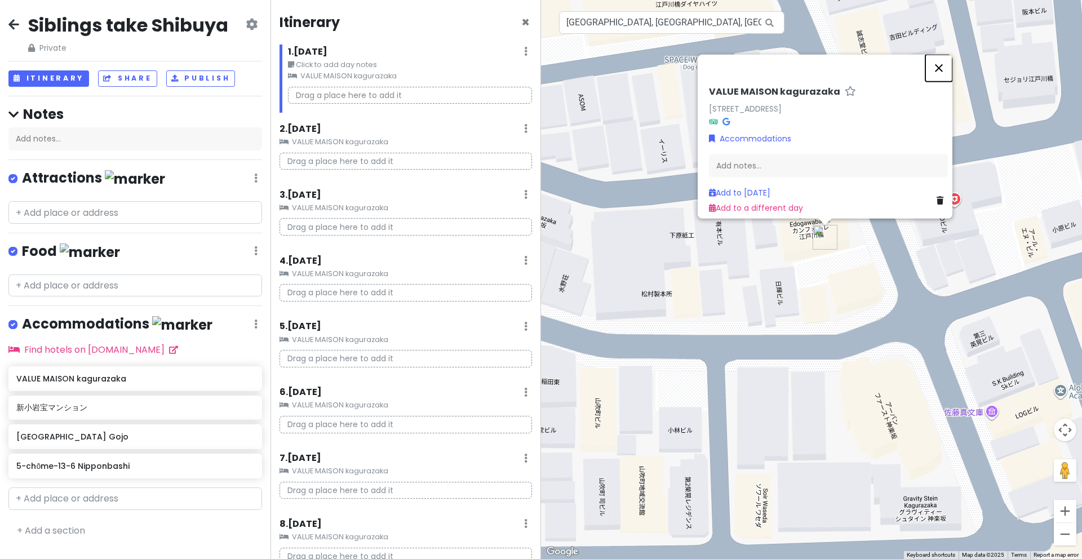
click at [945, 66] on button "Close" at bounding box center [938, 68] width 27 height 27
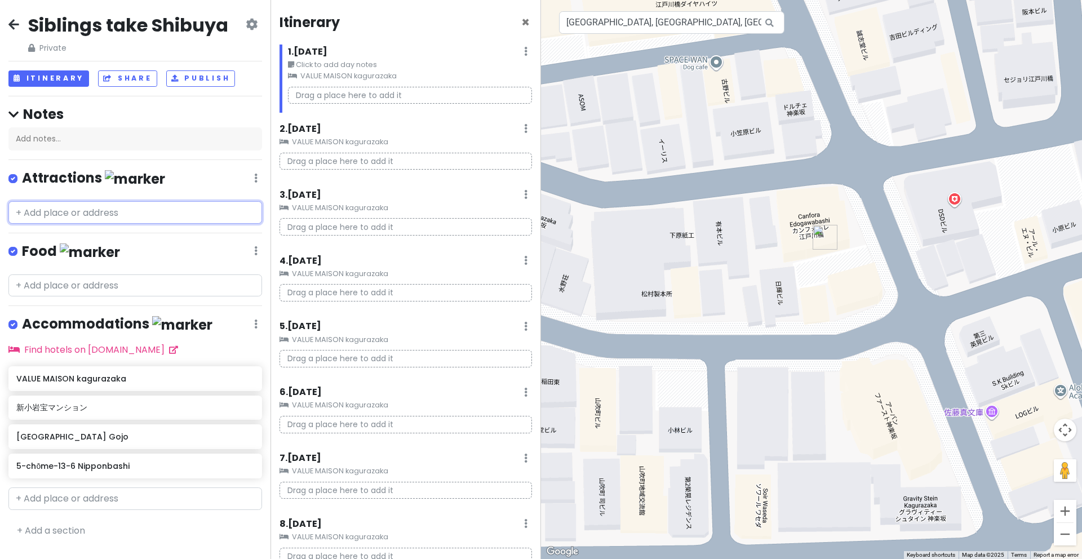
click at [97, 219] on input "text" at bounding box center [135, 212] width 254 height 23
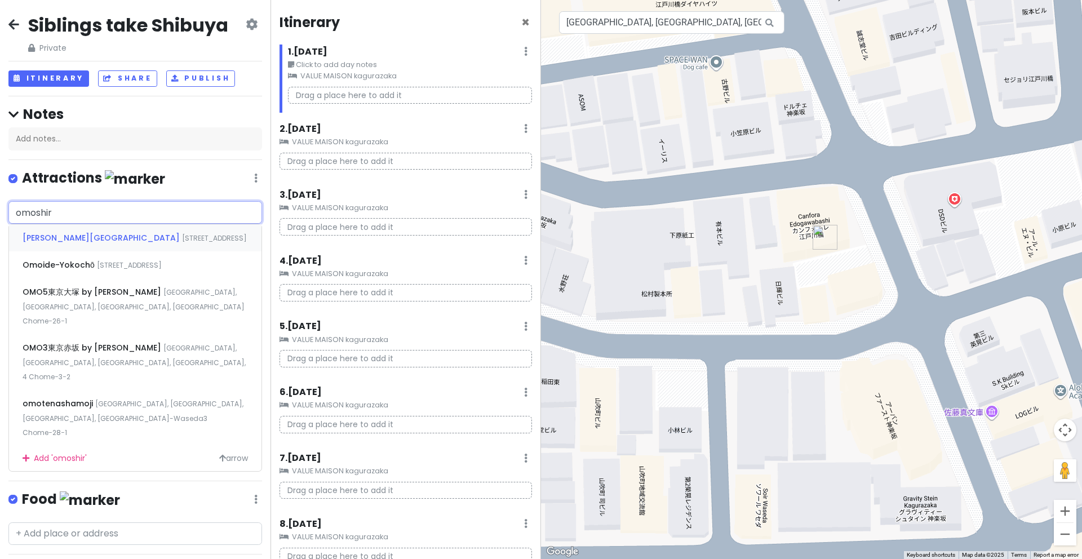
type input "omoshiro"
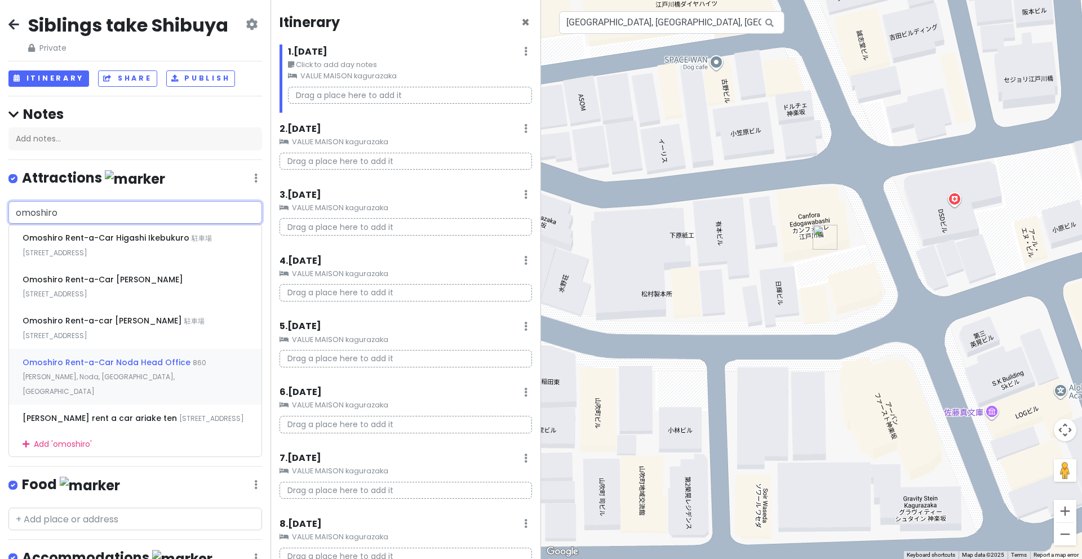
click at [117, 379] on div "Omoshiro Rent-a-Car Noda Head Office [STREET_ADDRESS]" at bounding box center [135, 377] width 252 height 56
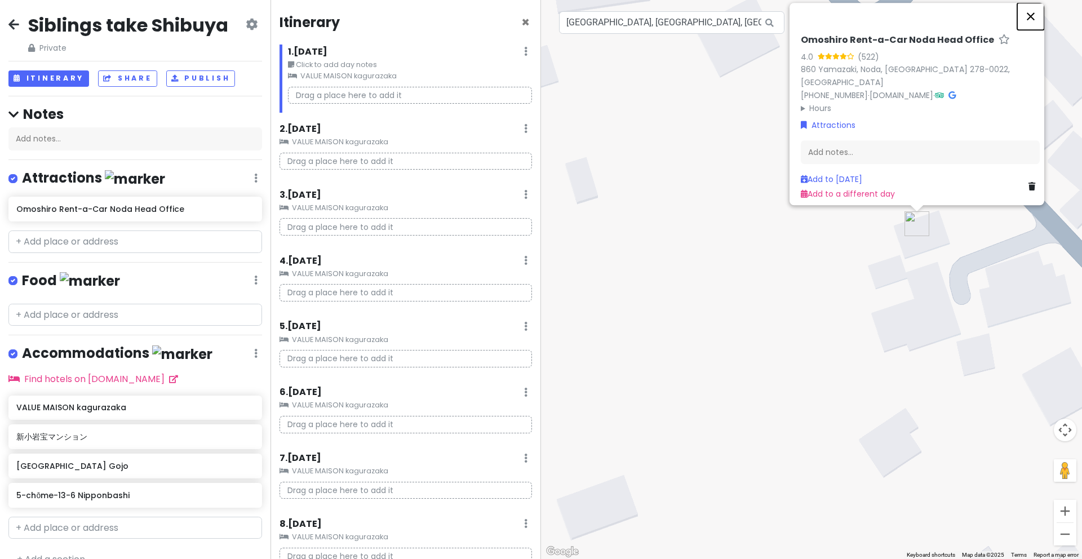
click at [1032, 22] on button "Close" at bounding box center [1030, 16] width 27 height 27
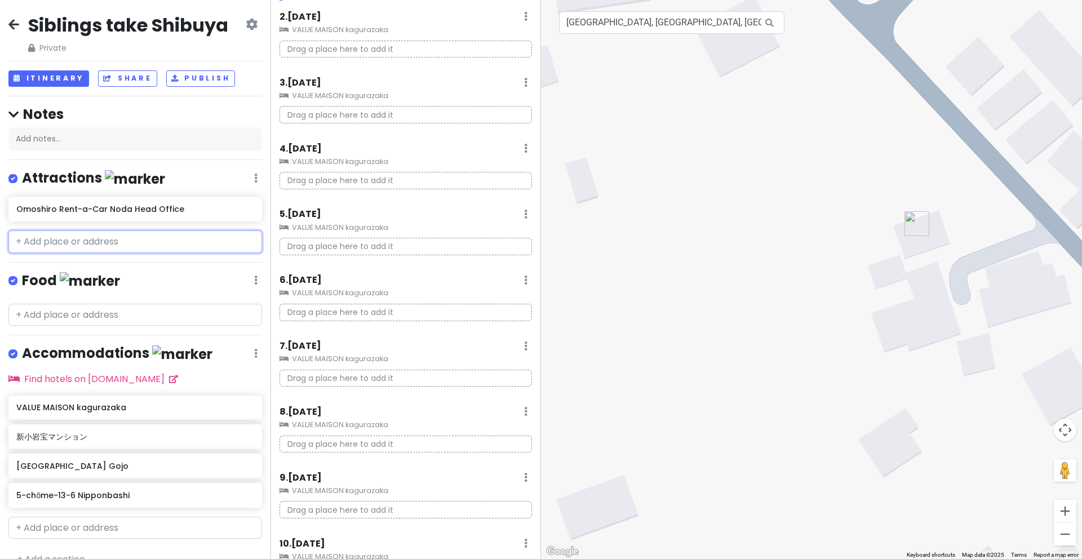
scroll to position [114, 0]
drag, startPoint x: 96, startPoint y: 211, endPoint x: 381, endPoint y: 252, distance: 288.6
click at [381, 252] on div "Siblings take Shibuya Private Change Dates Make a Copy Delete Trip Go Pro ⚡️ Gi…" at bounding box center [541, 279] width 1082 height 559
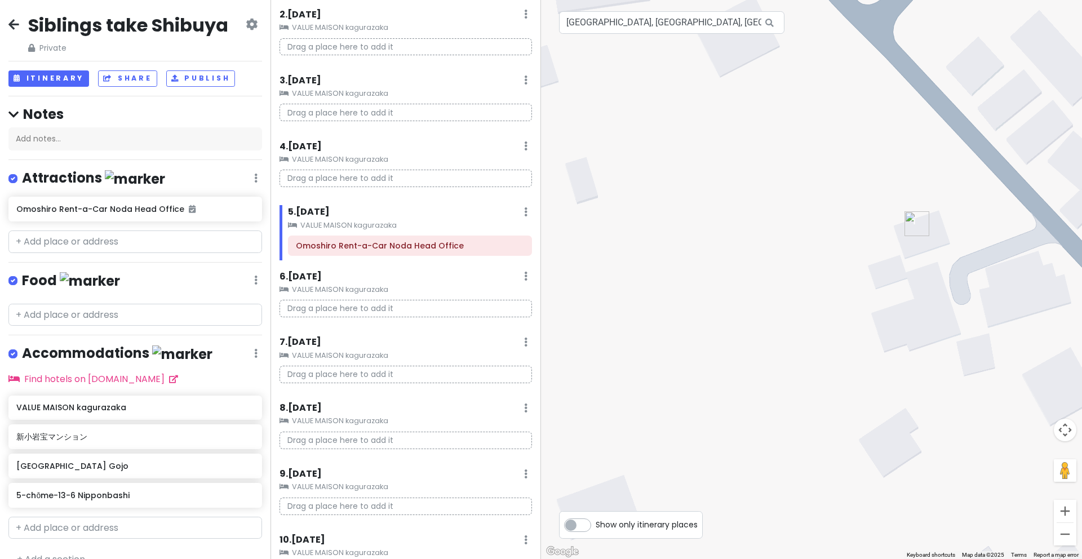
click at [330, 212] on h6 "5 . [DATE]" at bounding box center [309, 212] width 42 height 12
click at [321, 212] on h6 "5 . [DATE]" at bounding box center [300, 212] width 42 height 12
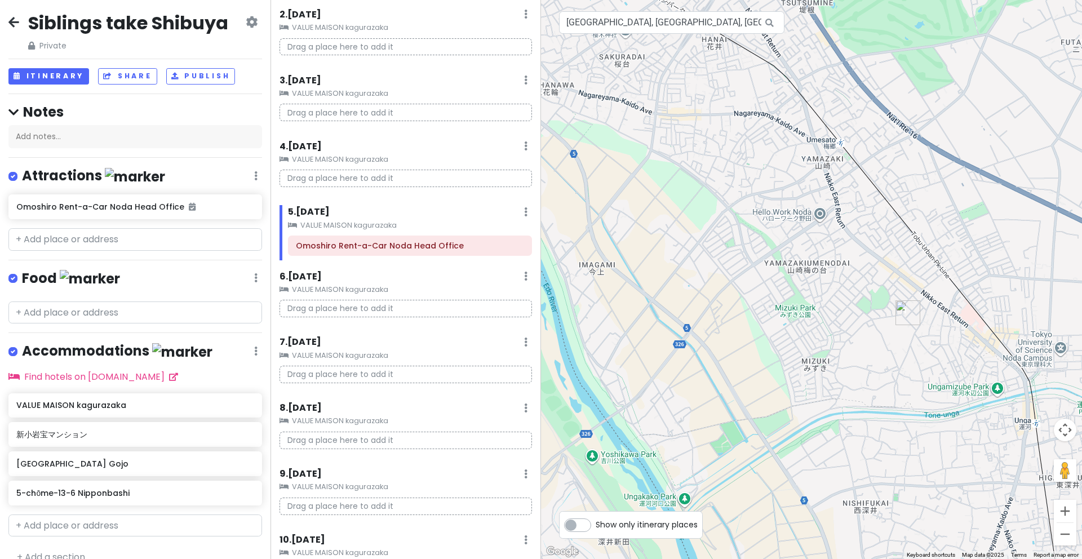
scroll to position [0, 0]
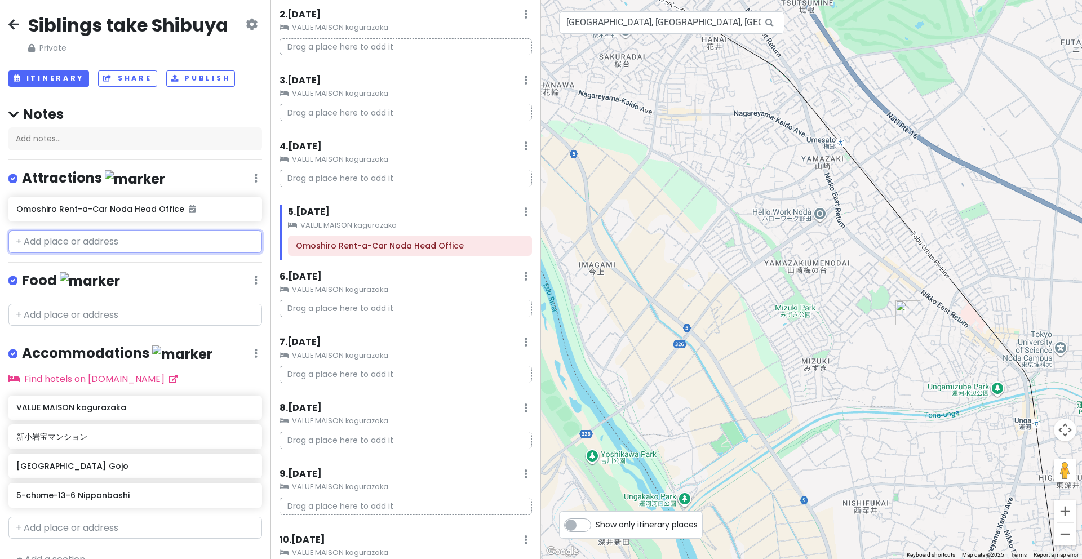
click at [90, 243] on input "text" at bounding box center [135, 241] width 254 height 23
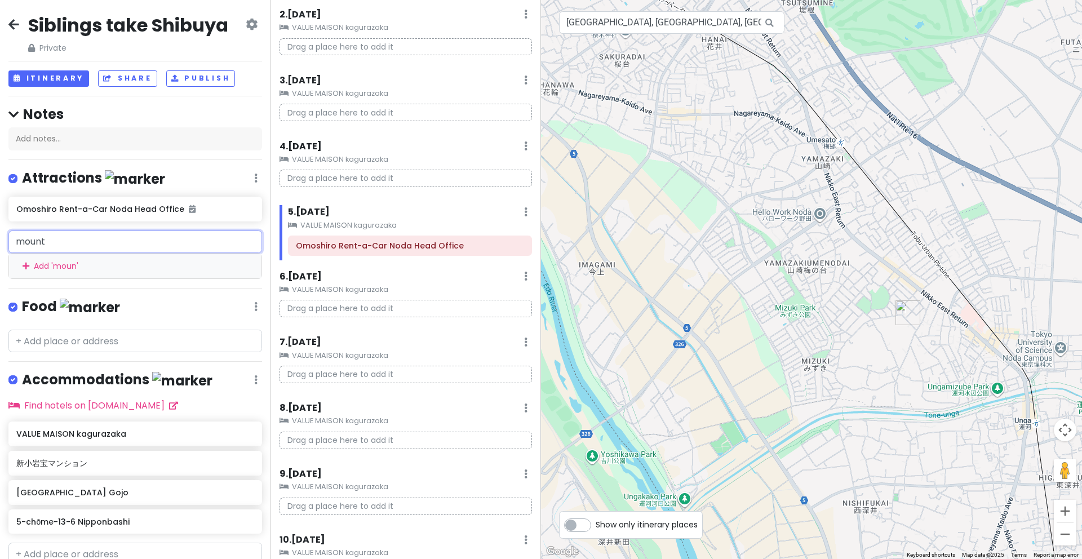
type input "mount"
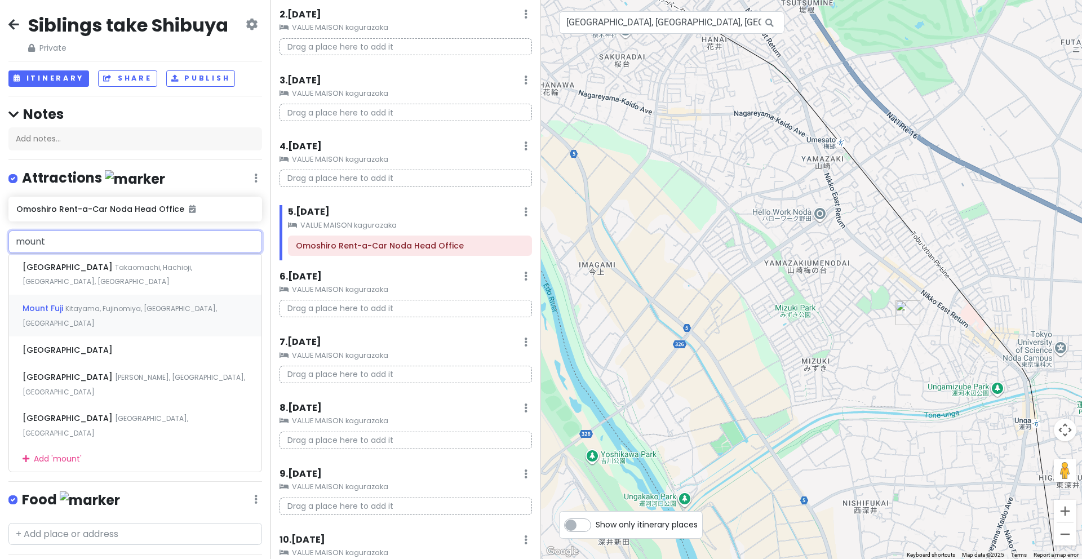
click at [135, 298] on div "Mount Fuji Kitayama, Fujinomiya, [GEOGRAPHIC_DATA], [GEOGRAPHIC_DATA]" at bounding box center [135, 316] width 252 height 42
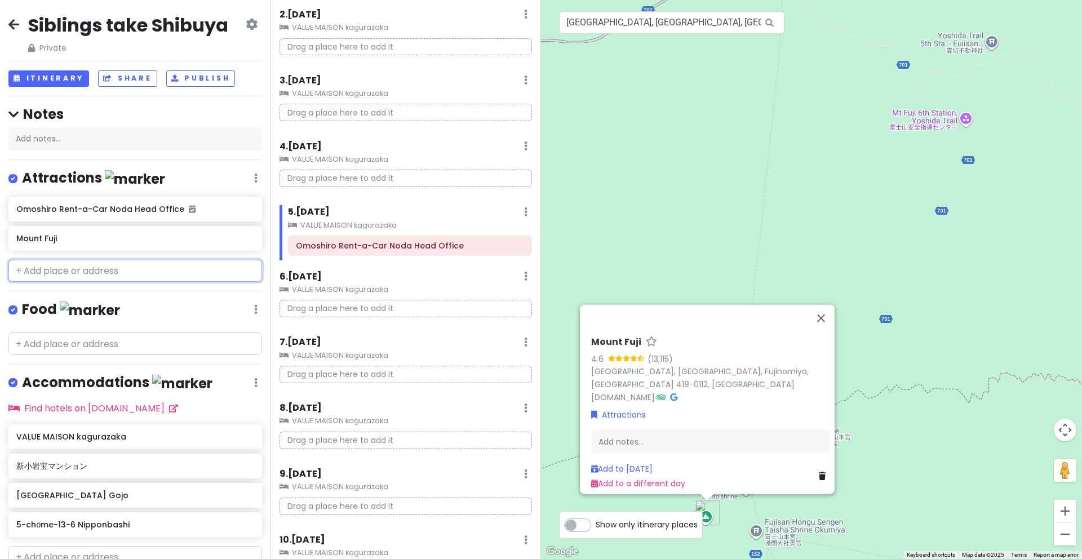
click at [96, 272] on input "text" at bounding box center [135, 271] width 254 height 23
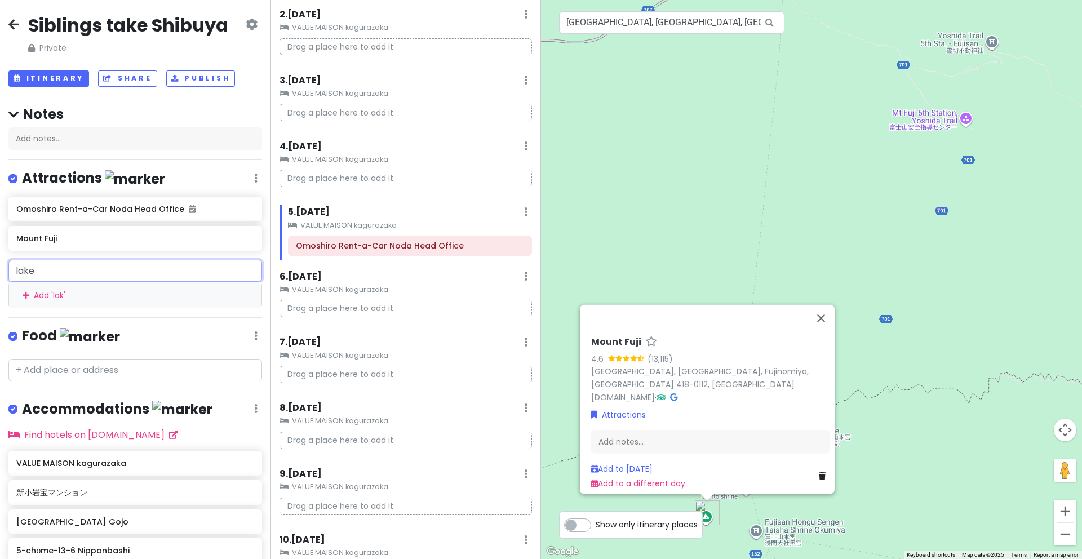
type input "lake"
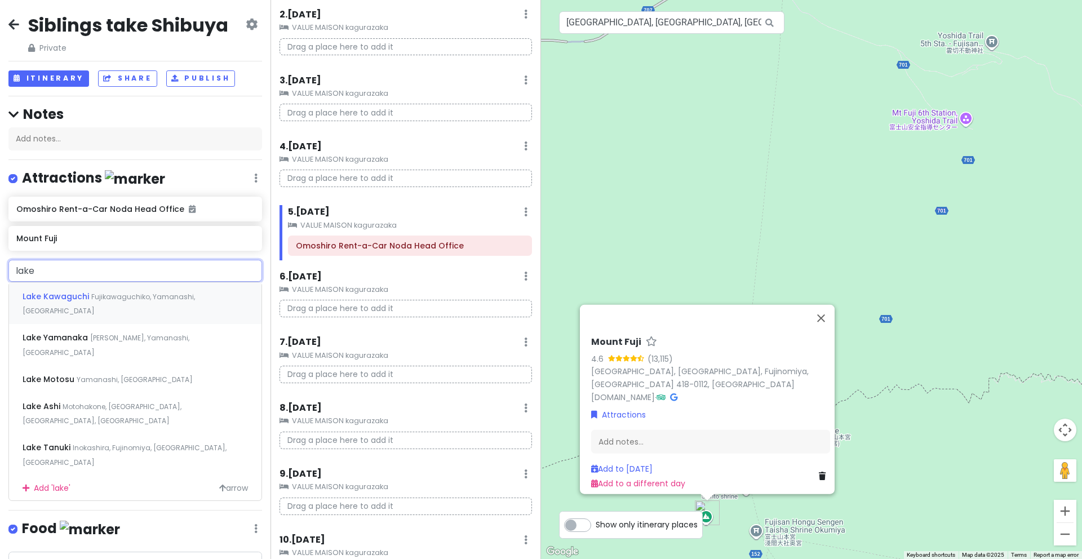
click at [185, 299] on span "Fujikawaguchiko, Yamanashi, [GEOGRAPHIC_DATA]" at bounding box center [109, 304] width 172 height 24
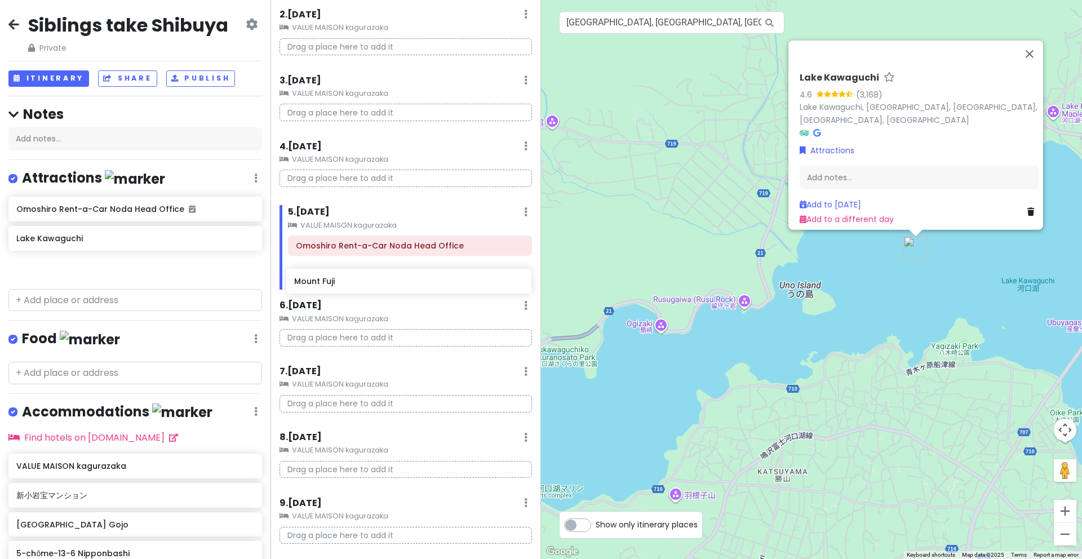
drag, startPoint x: 77, startPoint y: 244, endPoint x: 365, endPoint y: 280, distance: 290.2
click at [365, 280] on div "Siblings take Shibuya Private Change Dates Make a Copy Delete Trip Go Pro ⚡️ Gi…" at bounding box center [541, 279] width 1082 height 559
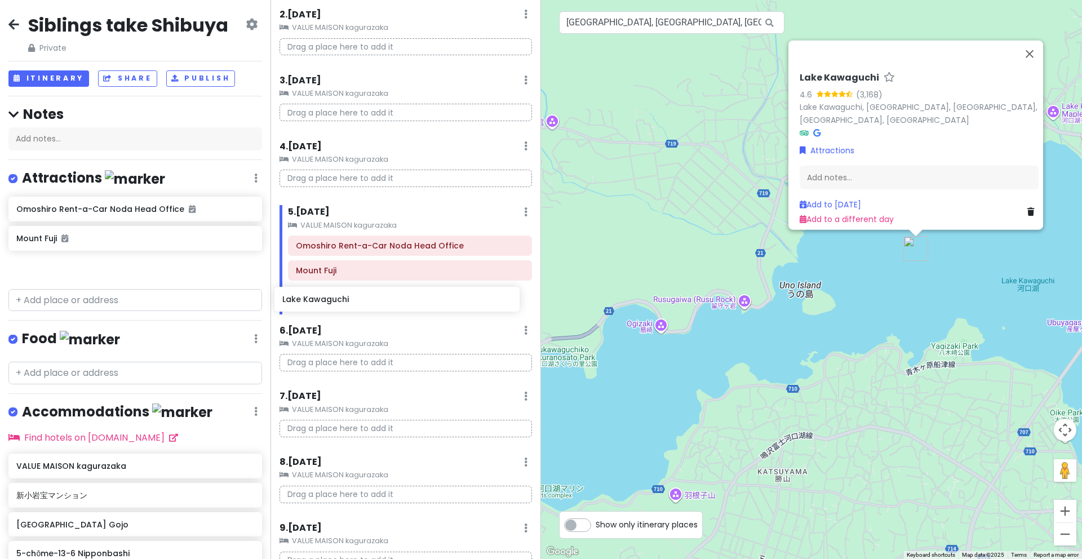
drag, startPoint x: 114, startPoint y: 263, endPoint x: 385, endPoint y: 295, distance: 272.9
click at [381, 295] on div "Siblings take Shibuya Private Change Dates Make a Copy Delete Trip Go Pro ⚡️ Gi…" at bounding box center [541, 279] width 1082 height 559
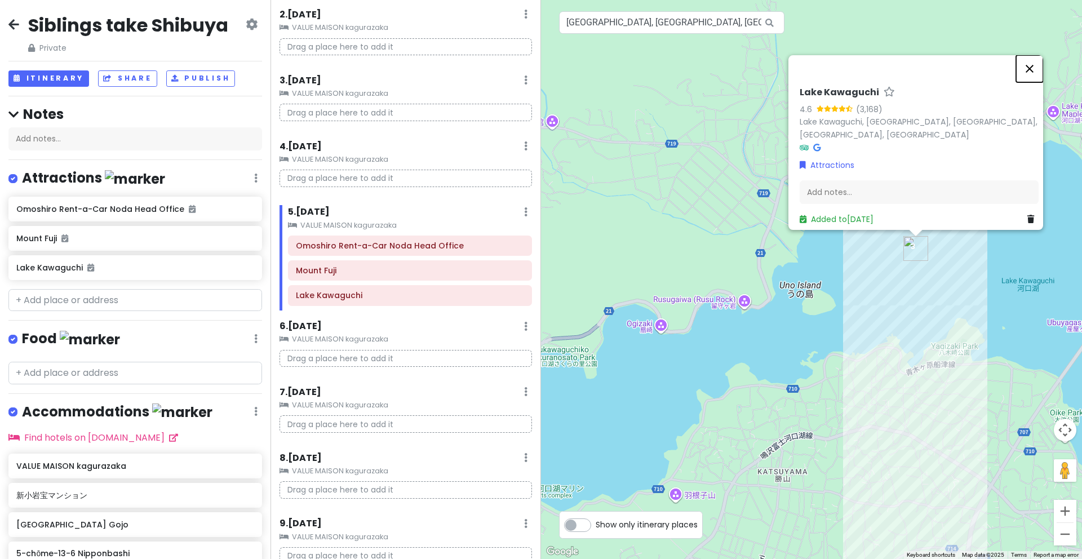
click at [1030, 65] on button "Close" at bounding box center [1029, 68] width 27 height 27
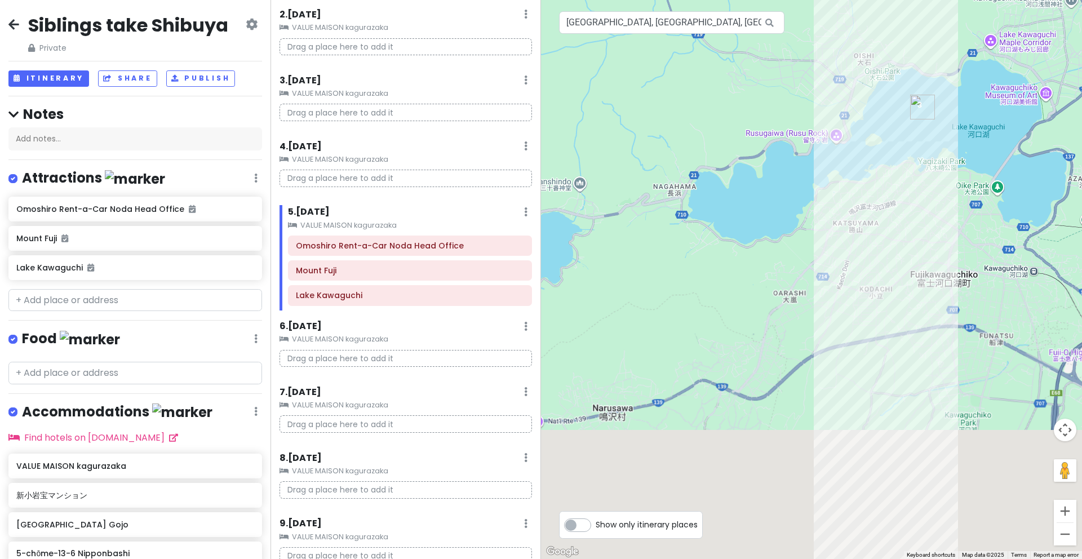
drag, startPoint x: 957, startPoint y: 425, endPoint x: 940, endPoint y: 215, distance: 210.3
click at [940, 215] on div "Loading..." at bounding box center [811, 279] width 541 height 559
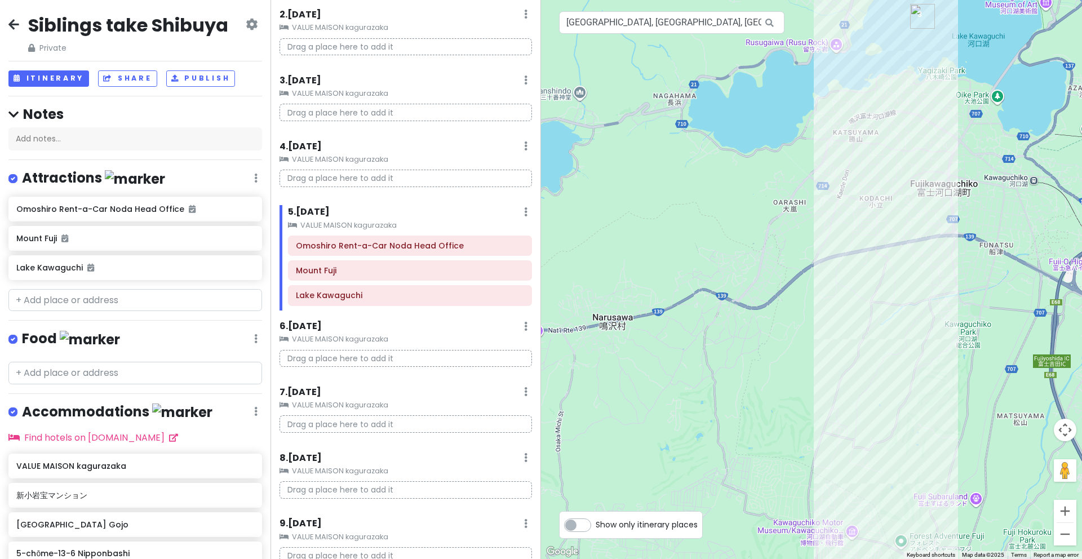
drag, startPoint x: 904, startPoint y: 396, endPoint x: 909, endPoint y: 233, distance: 162.9
click at [909, 234] on div "Loading..." at bounding box center [811, 279] width 541 height 559
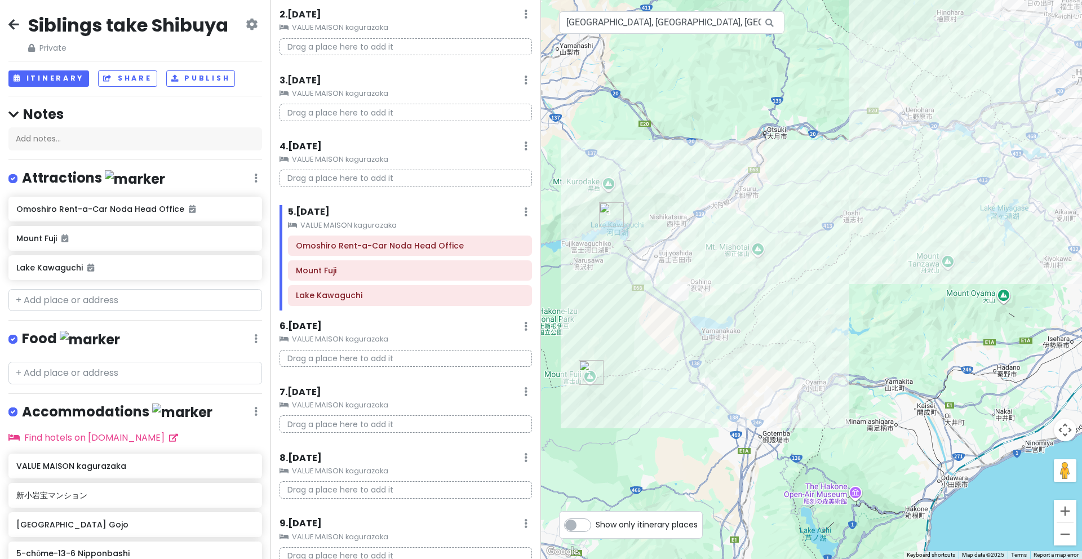
drag, startPoint x: 930, startPoint y: 313, endPoint x: 619, endPoint y: 318, distance: 310.5
click at [619, 318] on div "Loading..." at bounding box center [811, 279] width 541 height 559
drag, startPoint x: 312, startPoint y: 277, endPoint x: 313, endPoint y: 300, distance: 23.7
click at [313, 300] on div "Omoshiro Rent-a-Car Noda Head Office [GEOGRAPHIC_DATA]" at bounding box center [409, 273] width 261 height 74
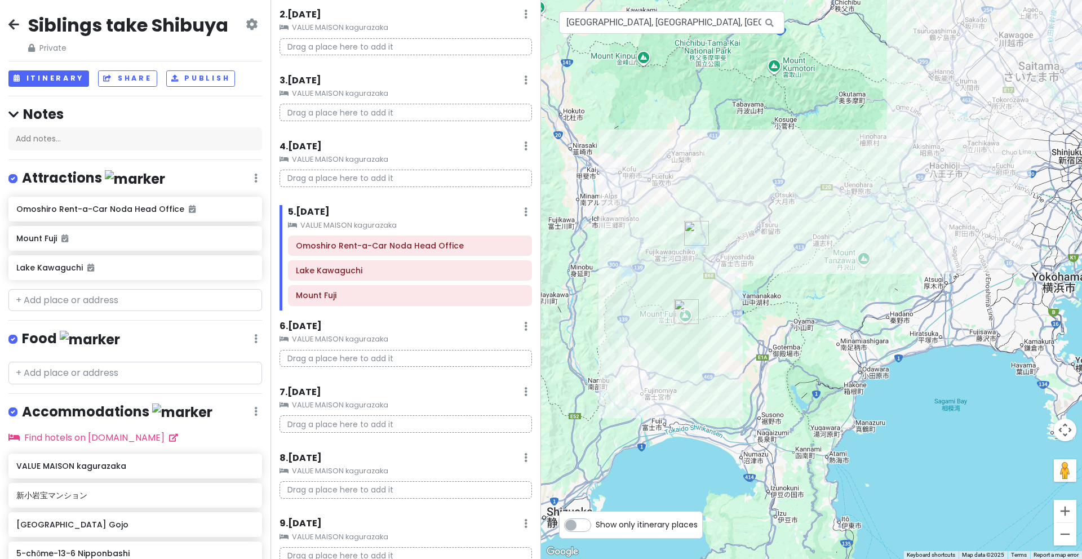
drag, startPoint x: 975, startPoint y: 250, endPoint x: 739, endPoint y: 309, distance: 243.8
click at [739, 309] on div "Loading..." at bounding box center [811, 279] width 541 height 559
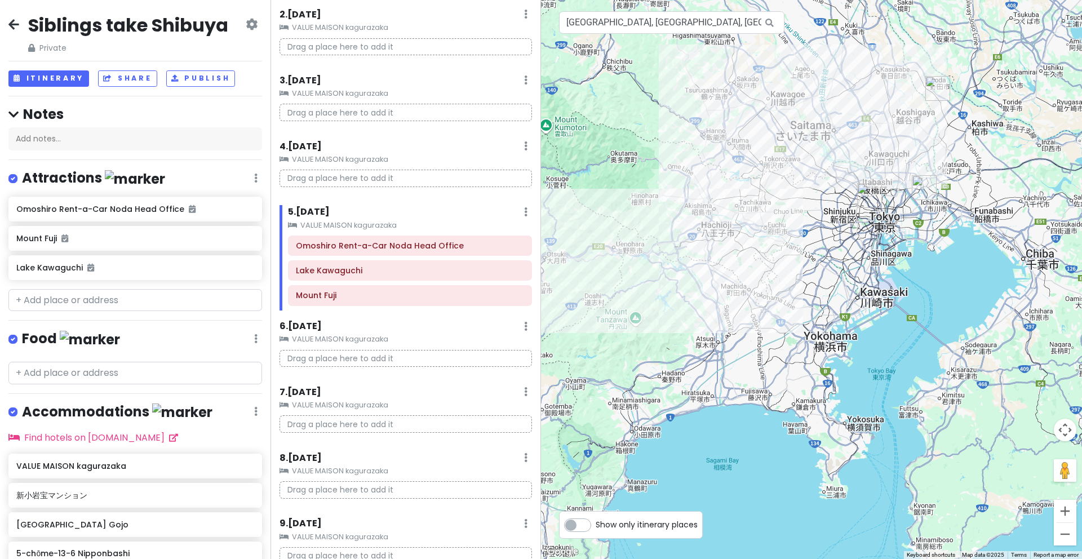
click at [246, 25] on icon at bounding box center [252, 24] width 12 height 9
click at [99, 32] on h2 "Siblings take Shibuya" at bounding box center [128, 26] width 200 height 24
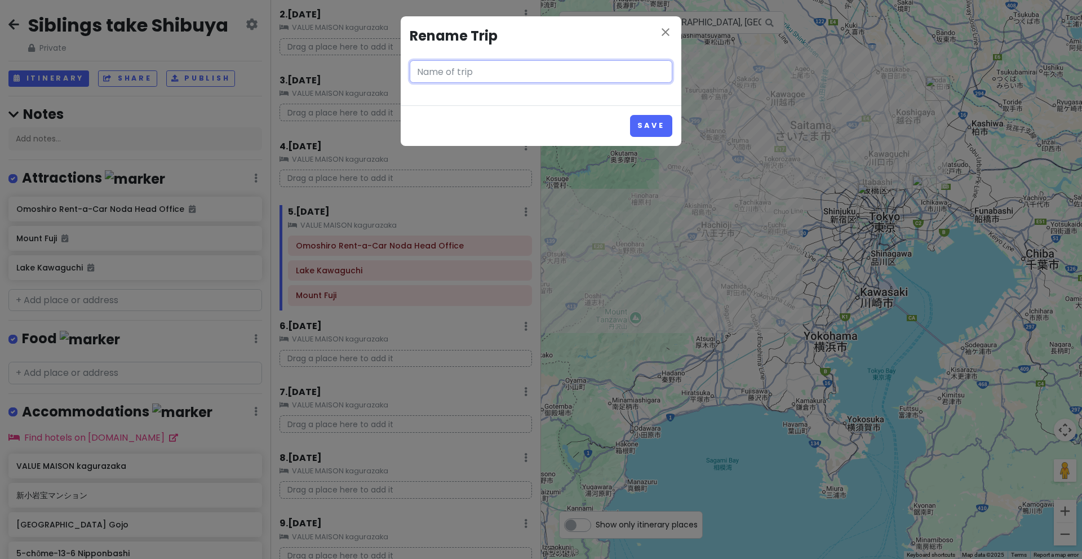
type input "Siblings take Shibuya"
click at [652, 127] on button "Save" at bounding box center [651, 126] width 42 height 22
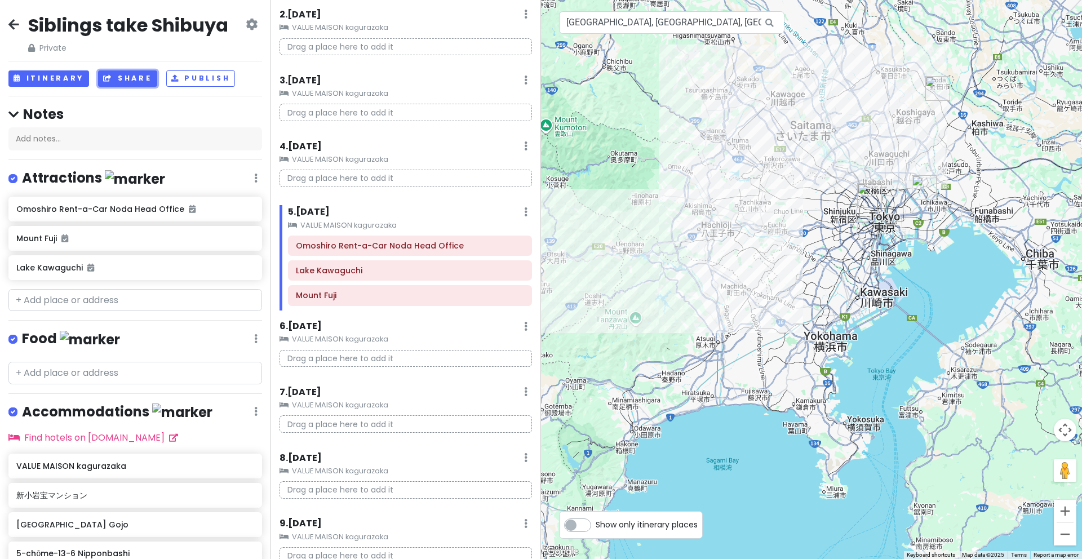
click at [125, 78] on button "Share" at bounding box center [127, 78] width 59 height 16
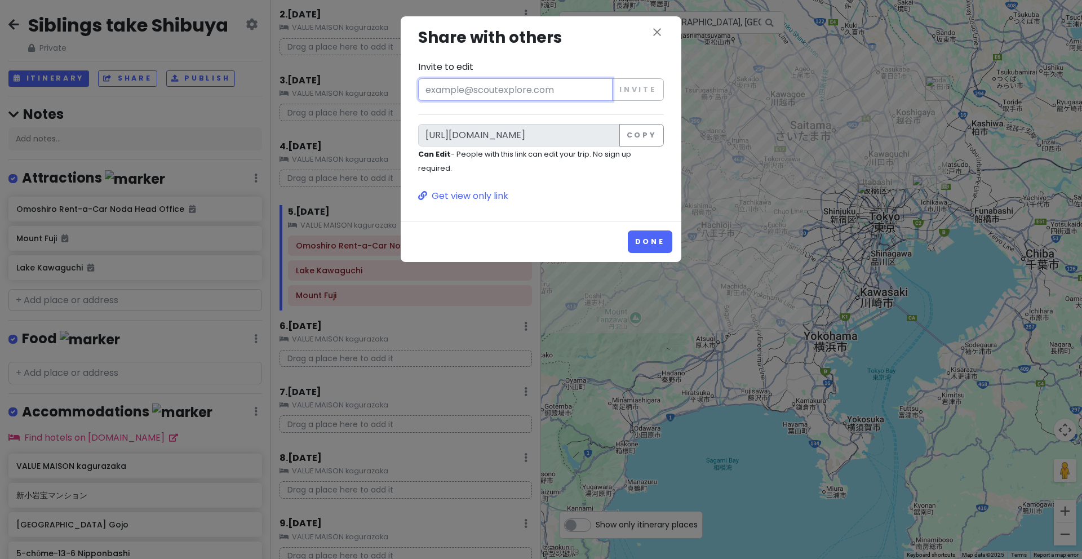
click at [485, 91] on input "Invite to edit" at bounding box center [515, 89] width 194 height 23
click at [585, 220] on div "close Share with others Invite to edit Invite [URL][DOMAIN_NAME] Copy Can Edit …" at bounding box center [541, 118] width 281 height 205
click at [638, 136] on button "Copy" at bounding box center [641, 135] width 45 height 23
click at [646, 241] on button "Done" at bounding box center [650, 241] width 45 height 22
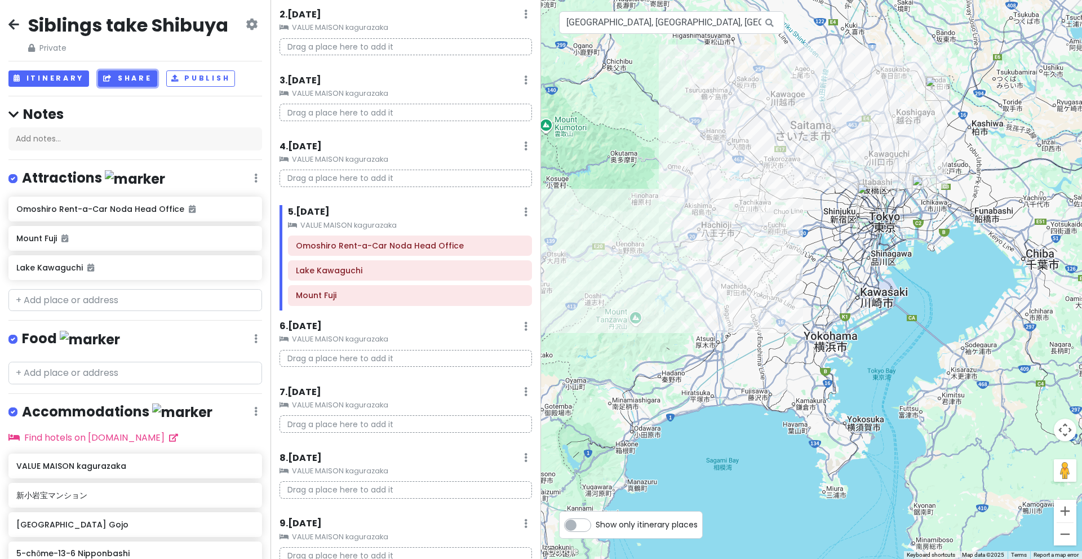
click at [125, 79] on button "Share" at bounding box center [127, 78] width 59 height 16
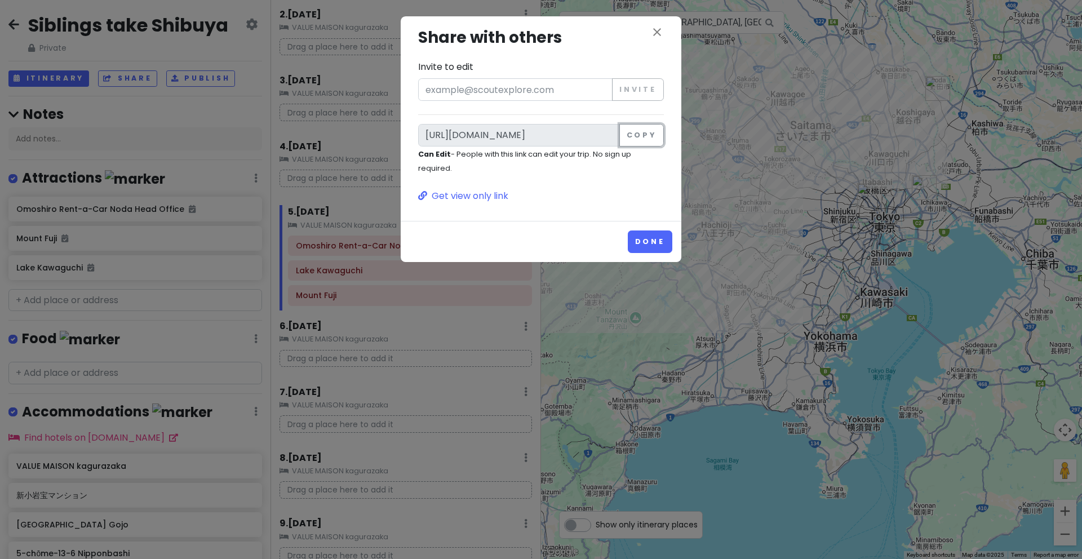
drag, startPoint x: 652, startPoint y: 136, endPoint x: 653, endPoint y: 186, distance: 50.7
click at [652, 136] on button "Copy" at bounding box center [641, 135] width 45 height 23
drag, startPoint x: 654, startPoint y: 241, endPoint x: 630, endPoint y: 326, distance: 88.3
click at [654, 241] on button "Done" at bounding box center [650, 241] width 45 height 22
